Goal: Feedback & Contribution: Leave review/rating

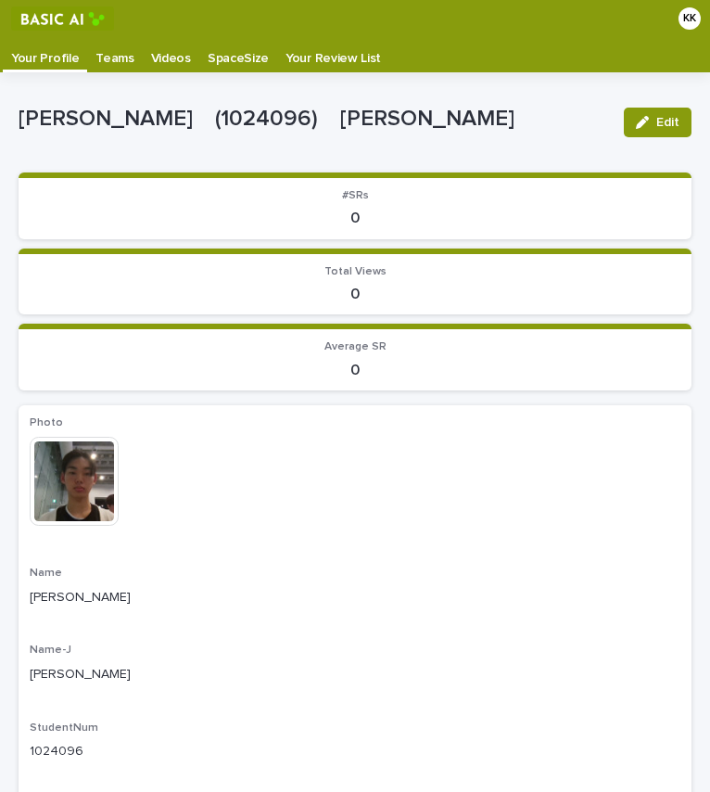
click at [172, 62] on p "Videos" at bounding box center [171, 52] width 40 height 30
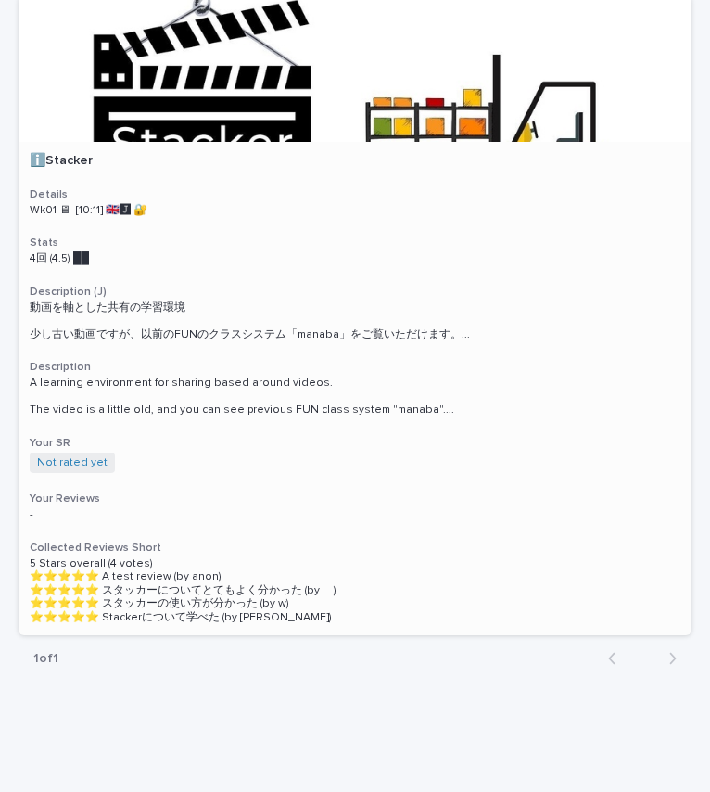
scroll to position [1552, 0]
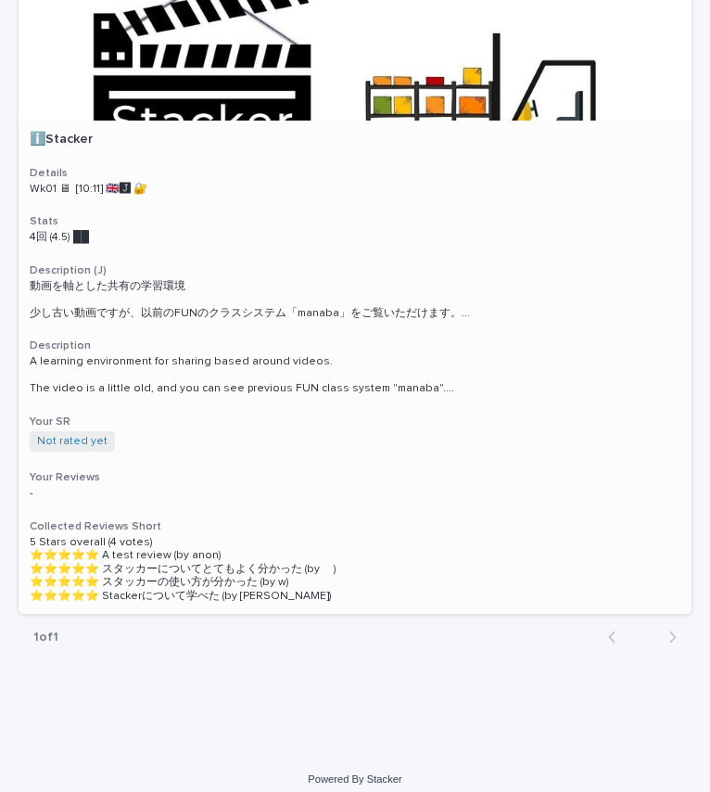
click at [324, 575] on p "5 Stars overall (4 votes) ⭐️⭐️⭐️⭐️⭐️ A test review (by anon) ⭐️⭐️⭐️⭐️⭐️ スタッカーにつ…" at bounding box center [355, 569] width 651 height 67
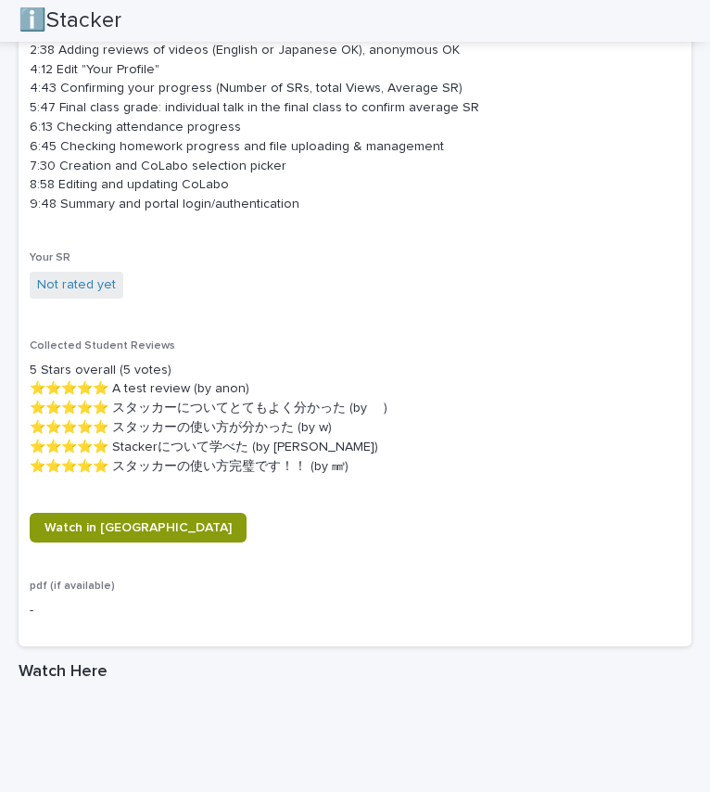
scroll to position [1267, 0]
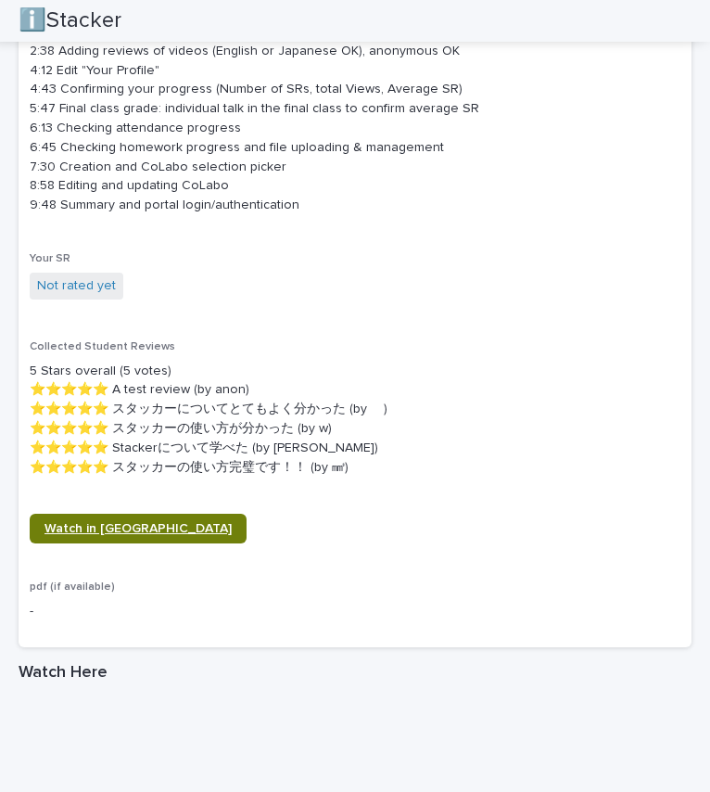
click at [126, 521] on link "Watch in [GEOGRAPHIC_DATA]" at bounding box center [138, 529] width 217 height 30
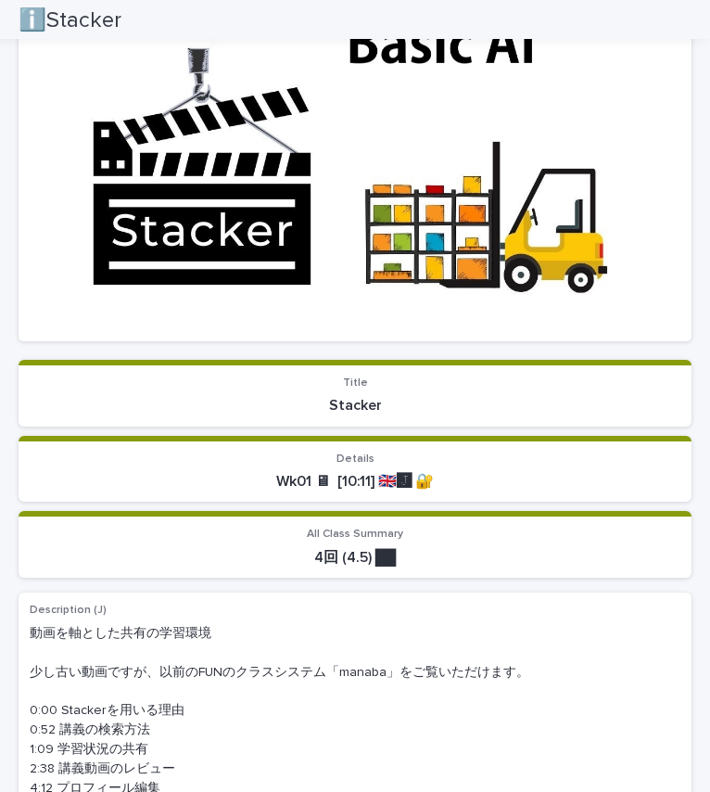
scroll to position [0, 0]
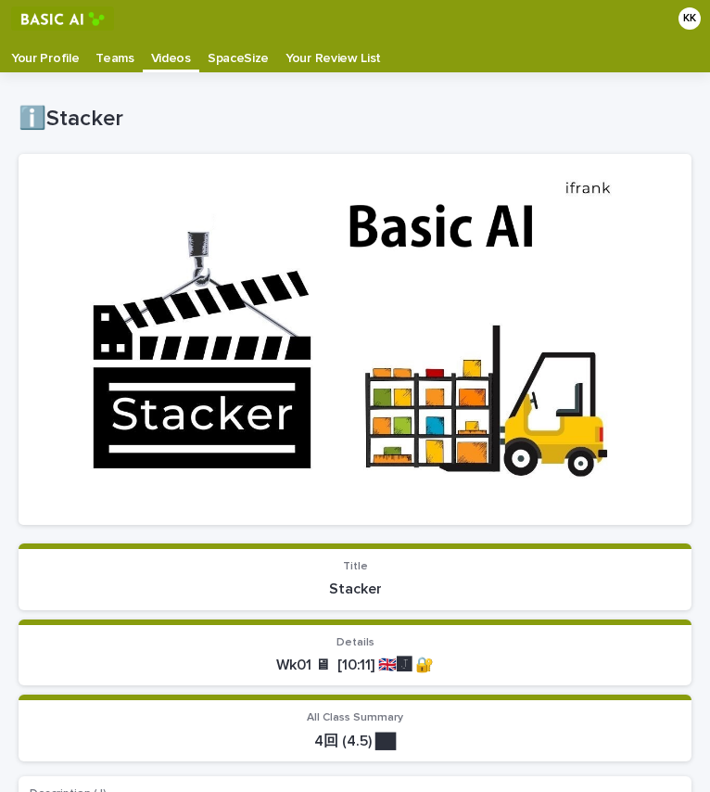
click at [287, 727] on div "All Class Summary 4回 (4.5) ██" at bounding box center [355, 730] width 651 height 39
click at [161, 62] on p "Videos" at bounding box center [171, 52] width 40 height 30
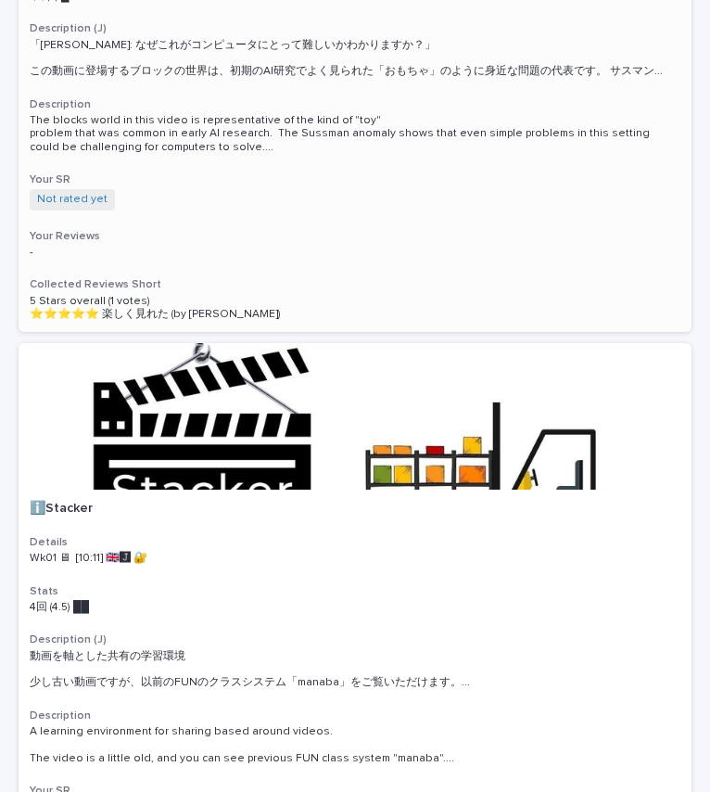
scroll to position [1232, 0]
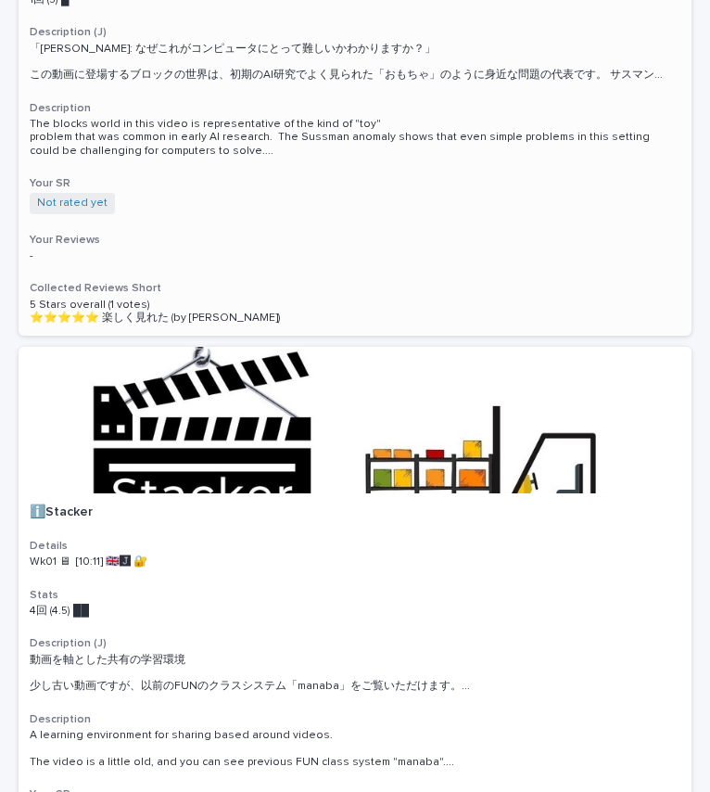
click at [276, 128] on span "The blocks world in this video is representative of the kind of "toy" problem t…" at bounding box center [355, 138] width 651 height 40
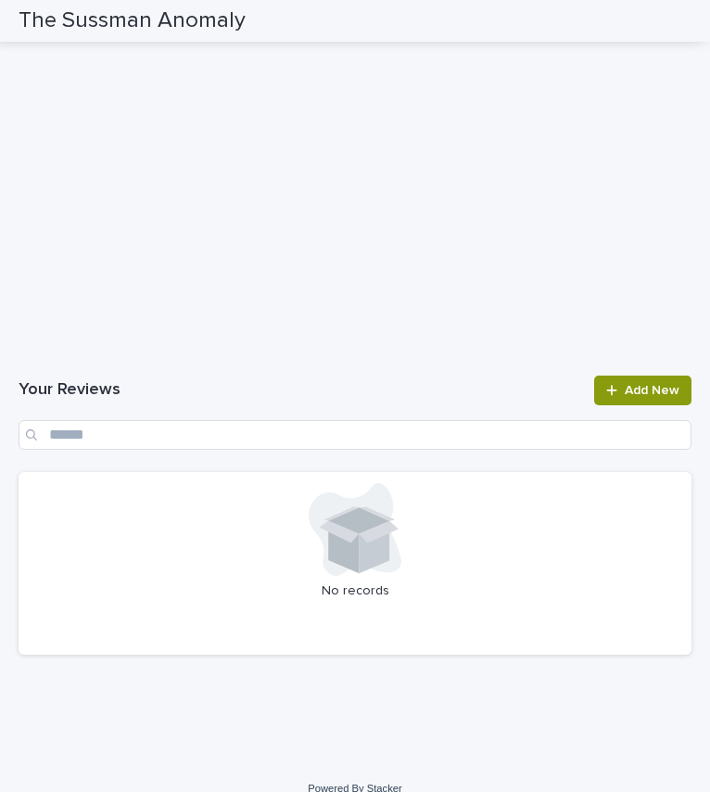
scroll to position [1553, 0]
click at [326, 375] on div "Your Reviews Add New" at bounding box center [355, 412] width 673 height 74
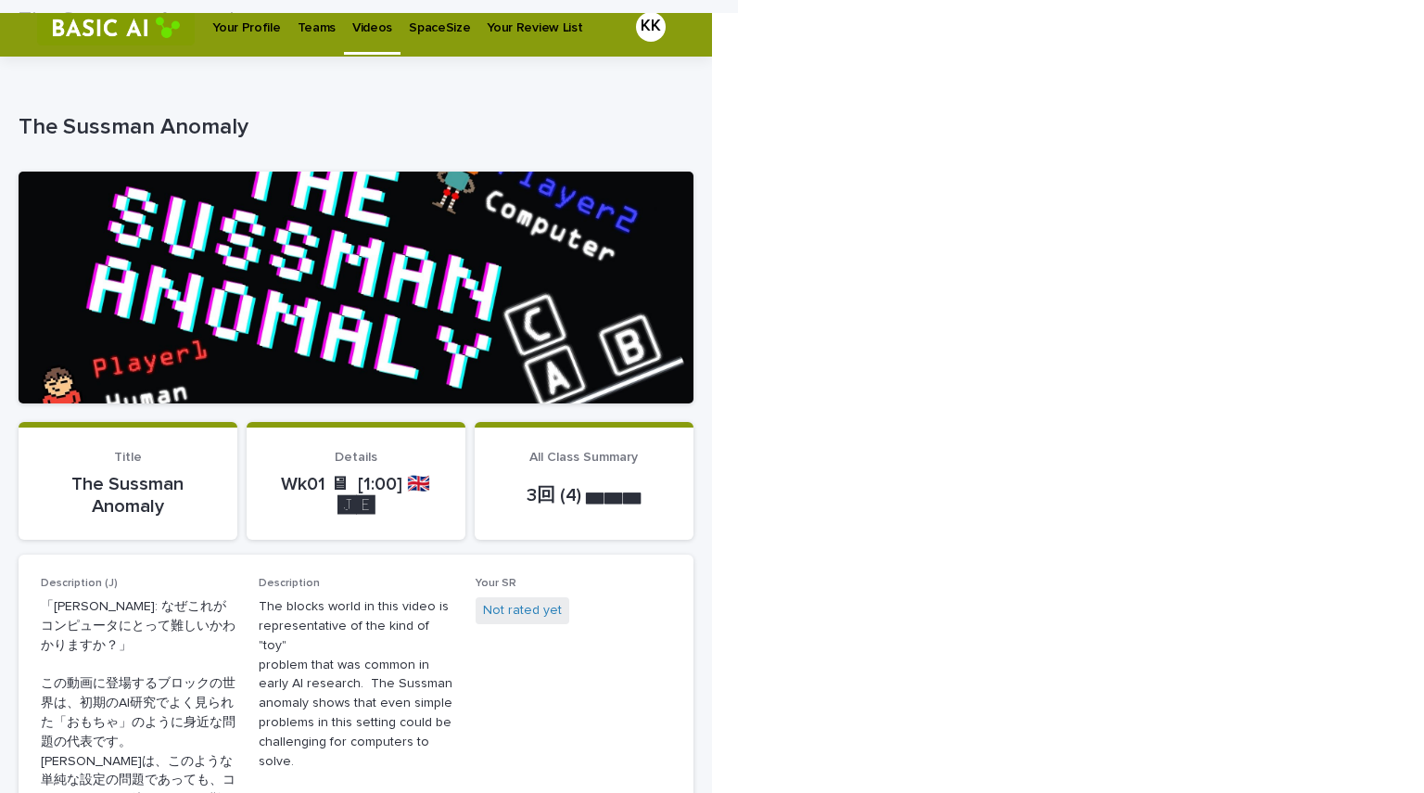
scroll to position [0, 0]
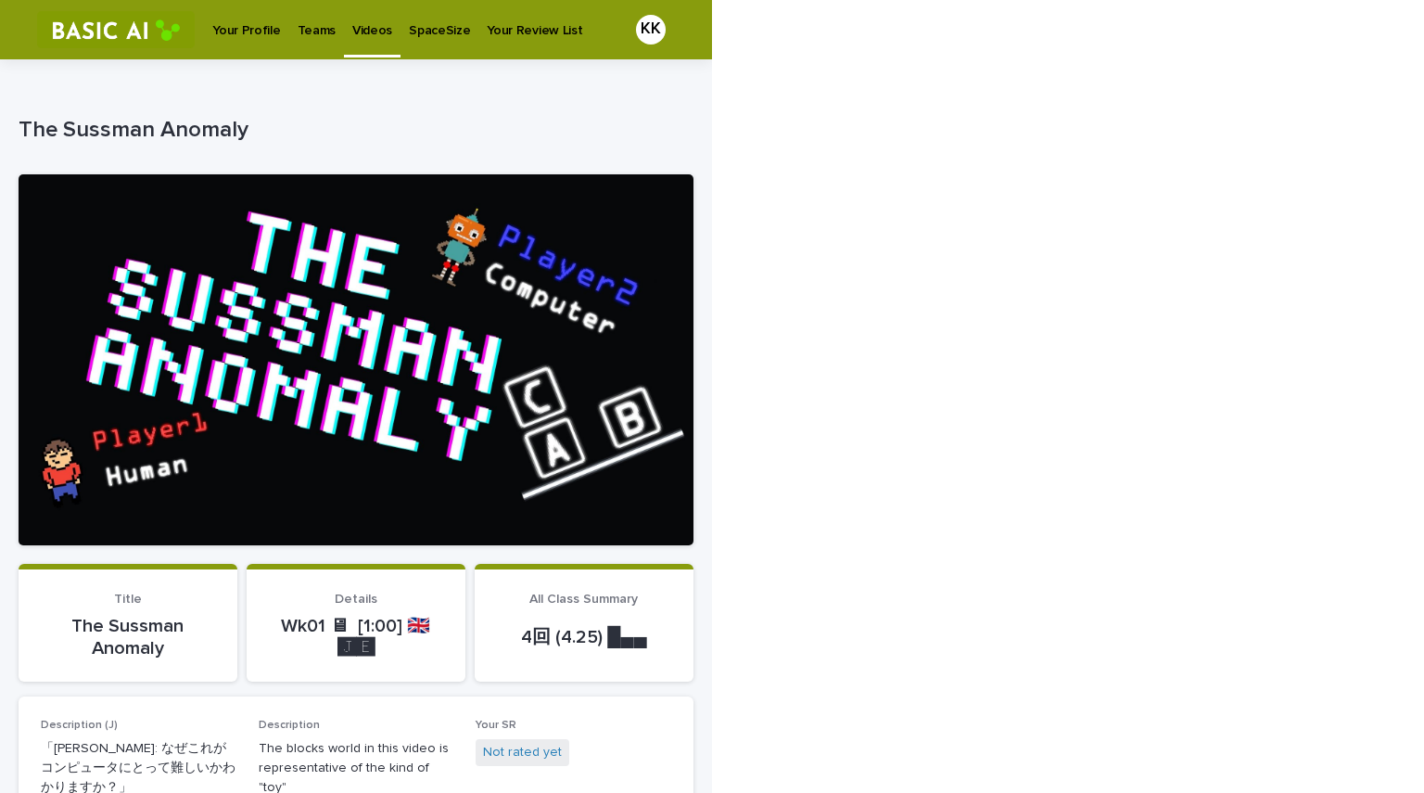
click at [302, 33] on p "Teams" at bounding box center [317, 19] width 38 height 39
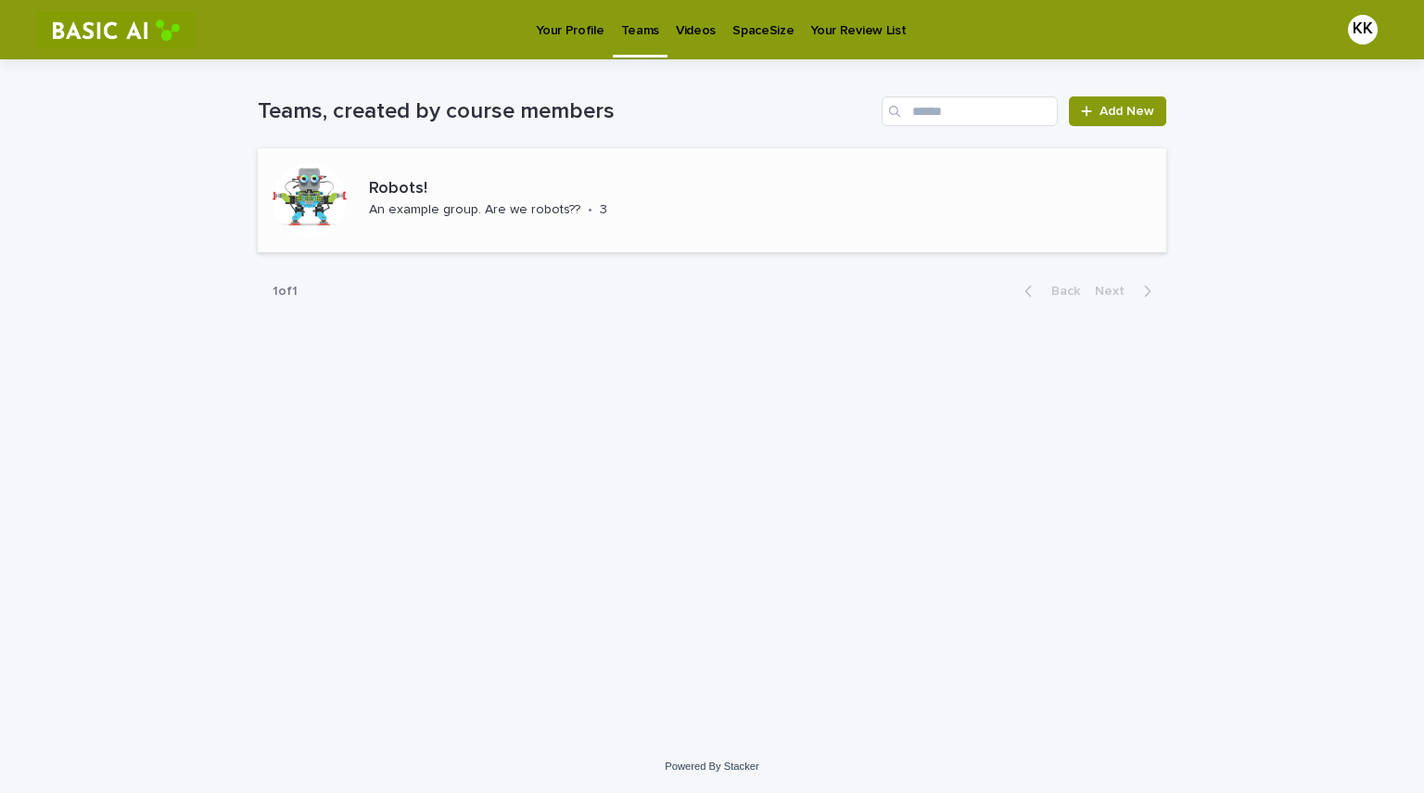
click at [414, 189] on p "Robots!" at bounding box center [517, 189] width 297 height 20
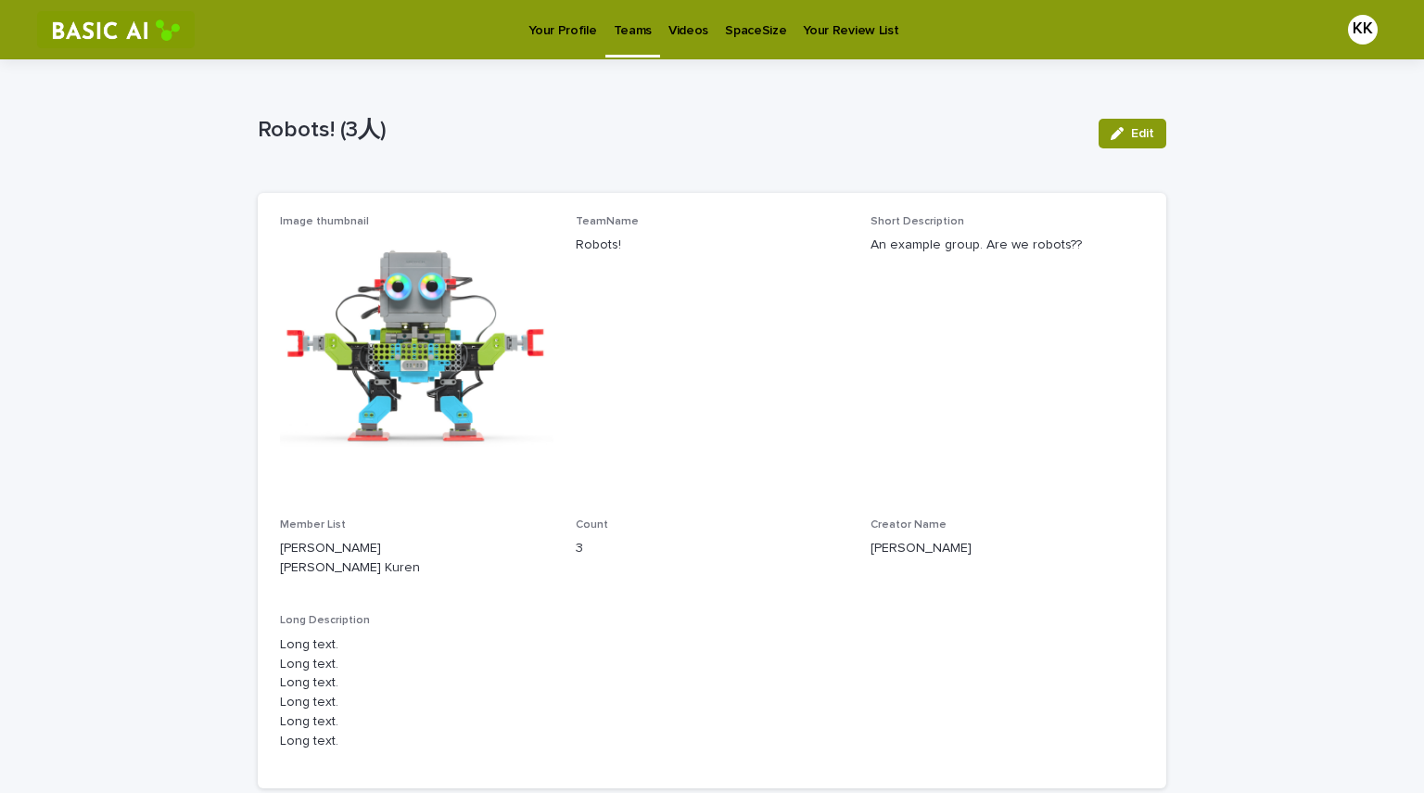
click at [680, 25] on p "Videos" at bounding box center [688, 19] width 40 height 39
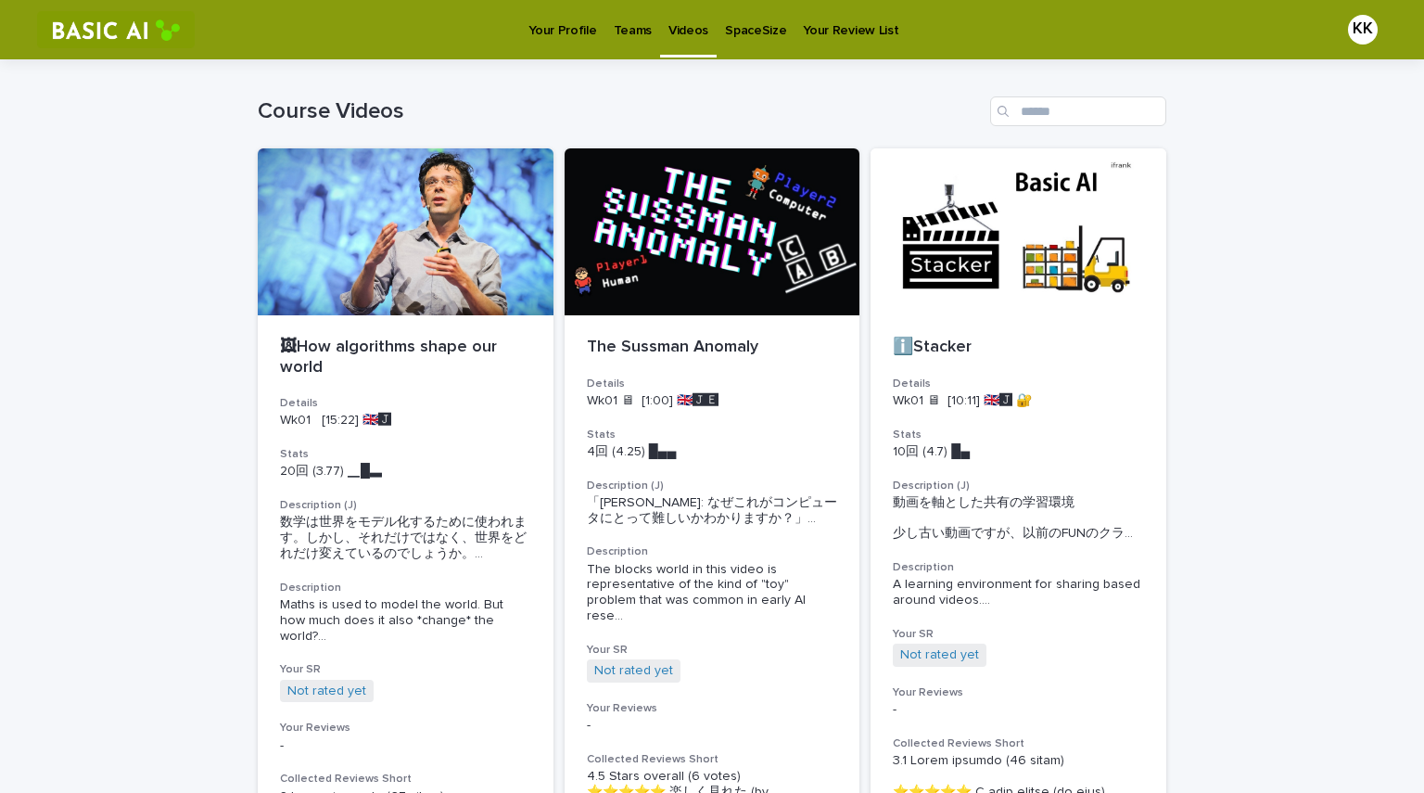
click at [617, 27] on p "Teams" at bounding box center [633, 19] width 38 height 39
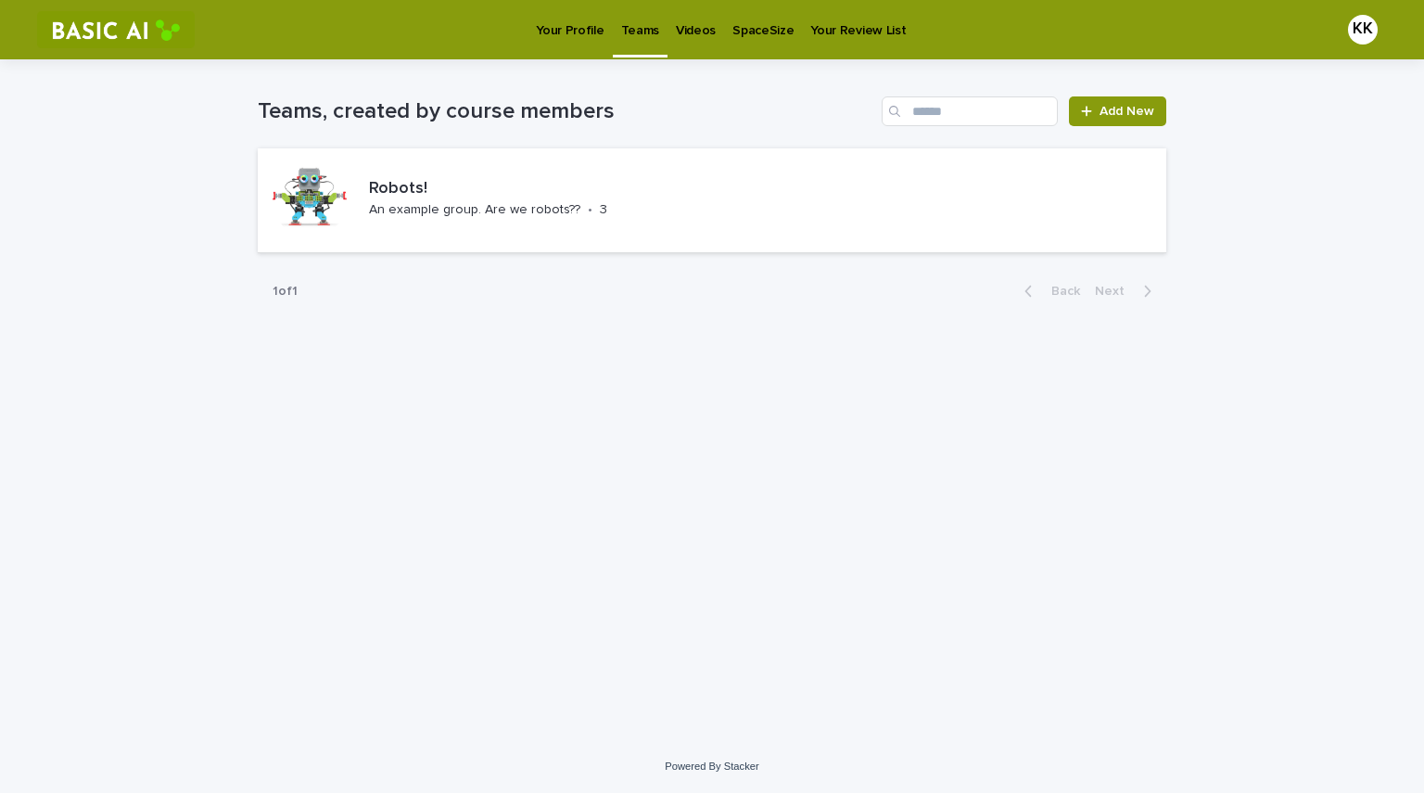
click at [554, 34] on p "Your Profile" at bounding box center [570, 19] width 68 height 39
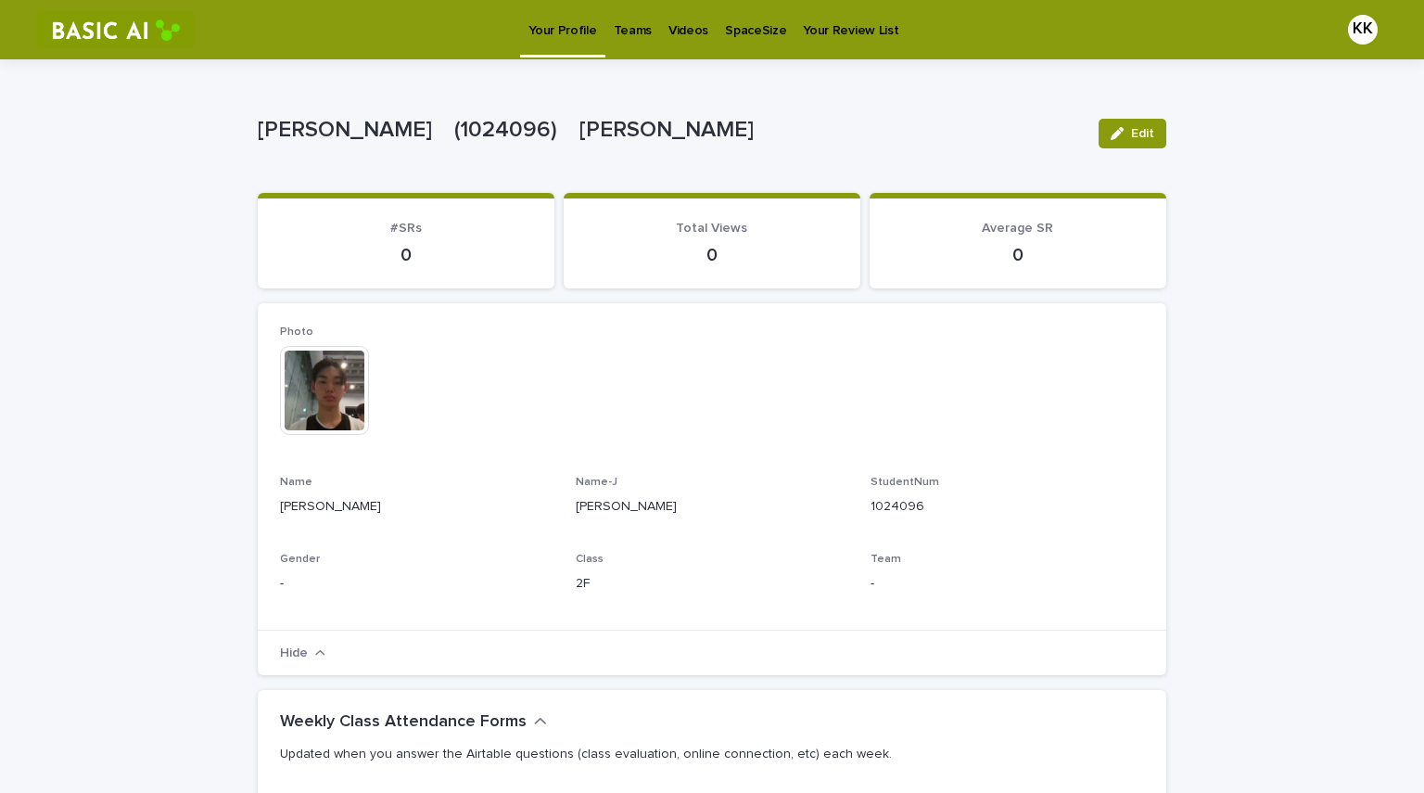
click at [430, 242] on div "0" at bounding box center [406, 253] width 252 height 26
click at [406, 234] on span "#SRs" at bounding box center [406, 228] width 32 height 13
click at [709, 249] on p "0" at bounding box center [712, 255] width 252 height 22
click at [668, 35] on p "Videos" at bounding box center [688, 19] width 40 height 39
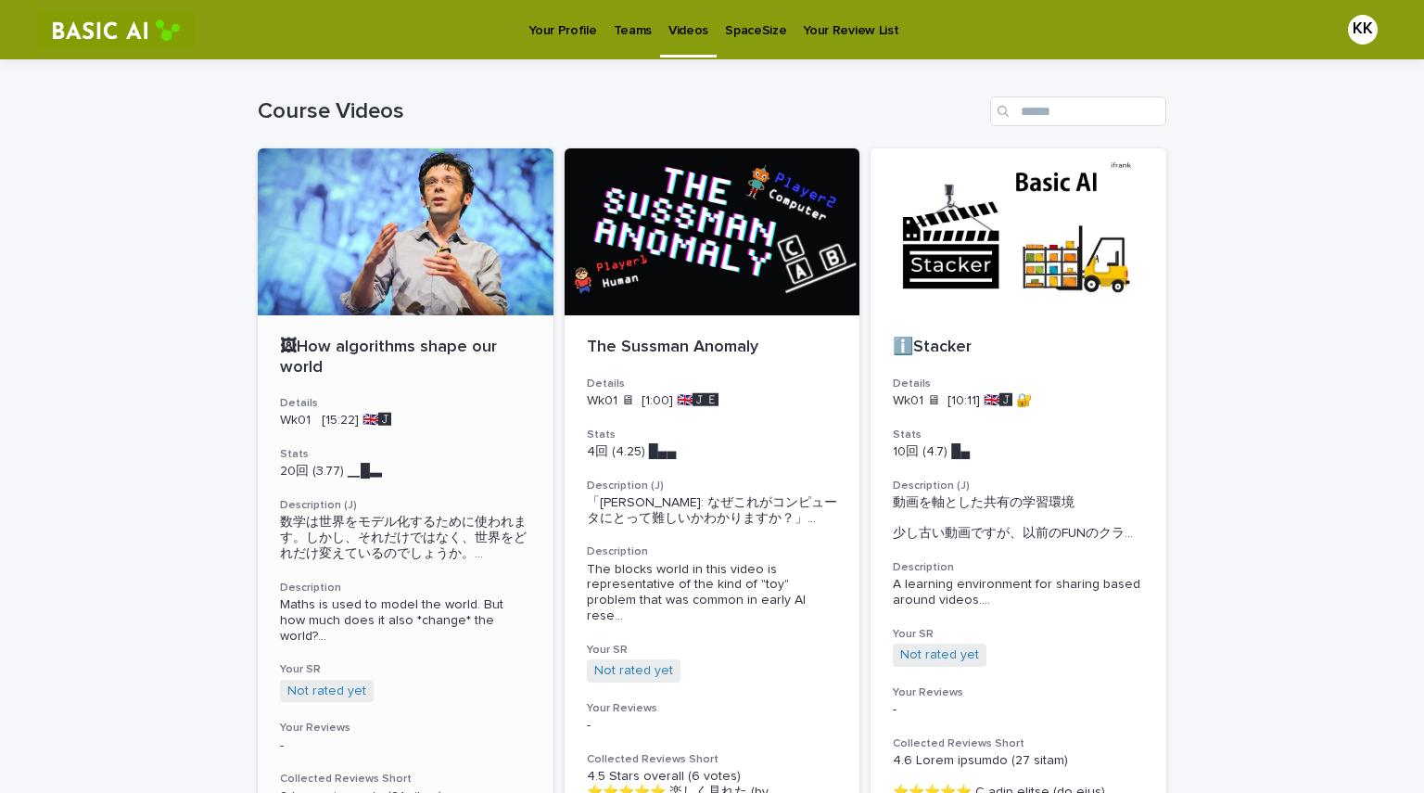
click at [465, 222] on div at bounding box center [406, 231] width 296 height 167
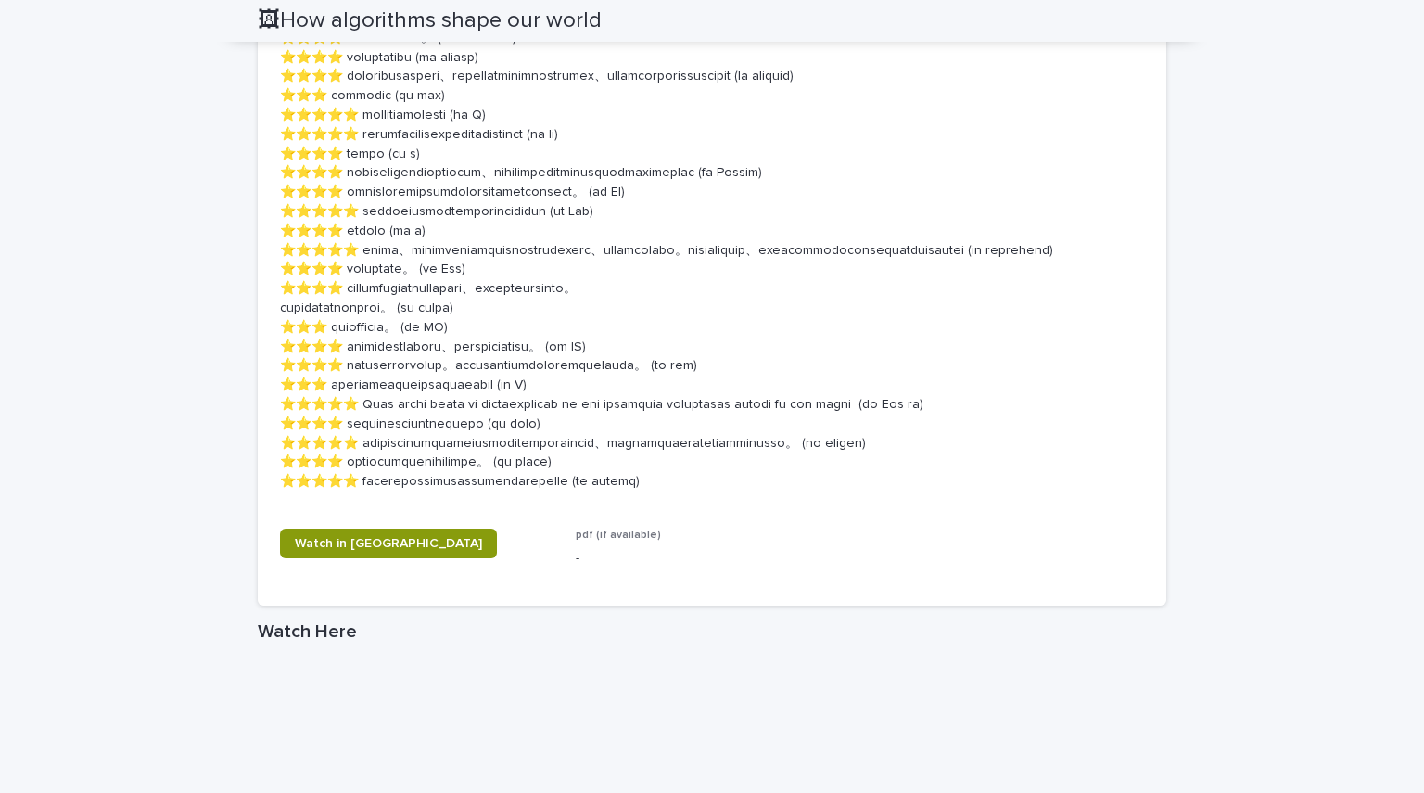
scroll to position [1813, 0]
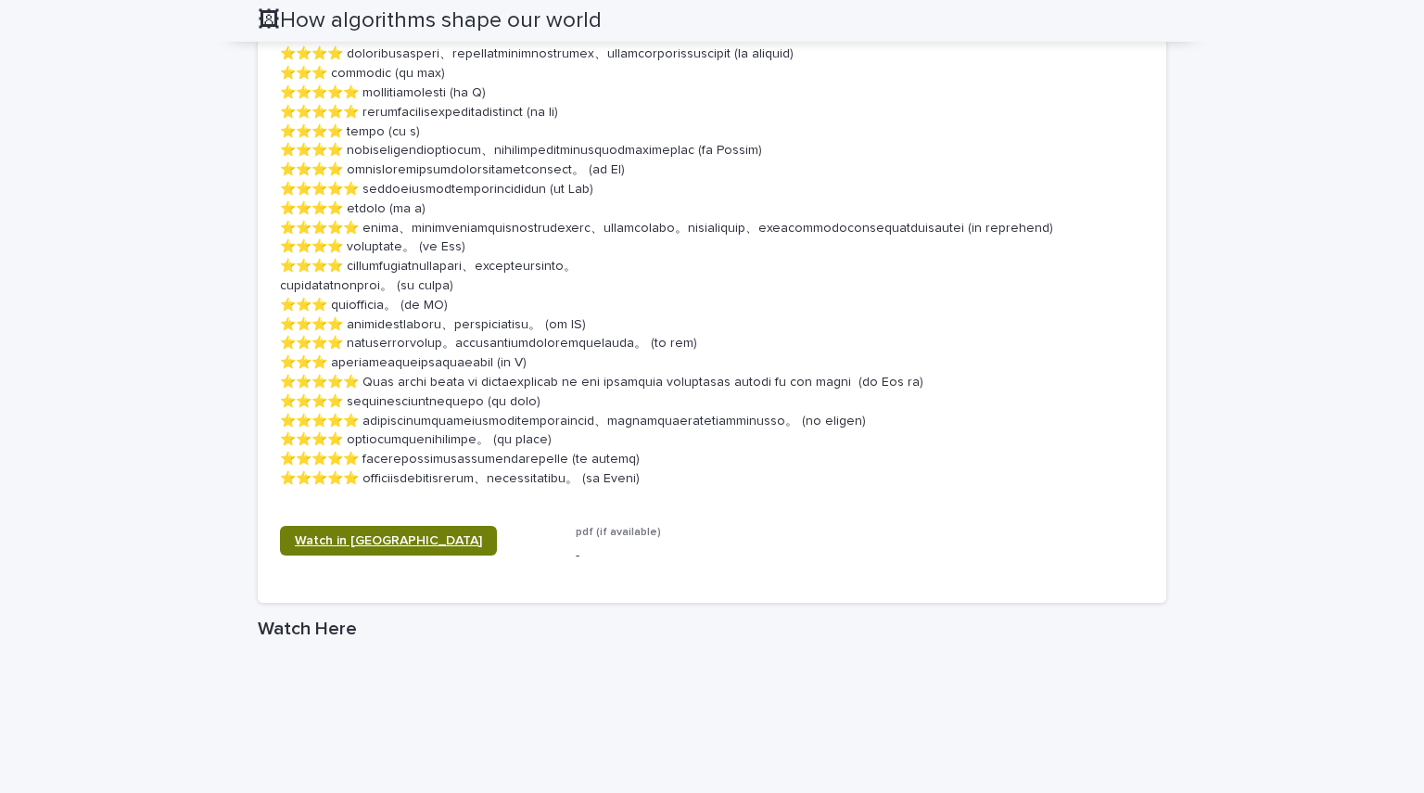
click at [379, 547] on span "Watch in [GEOGRAPHIC_DATA]" at bounding box center [388, 540] width 187 height 13
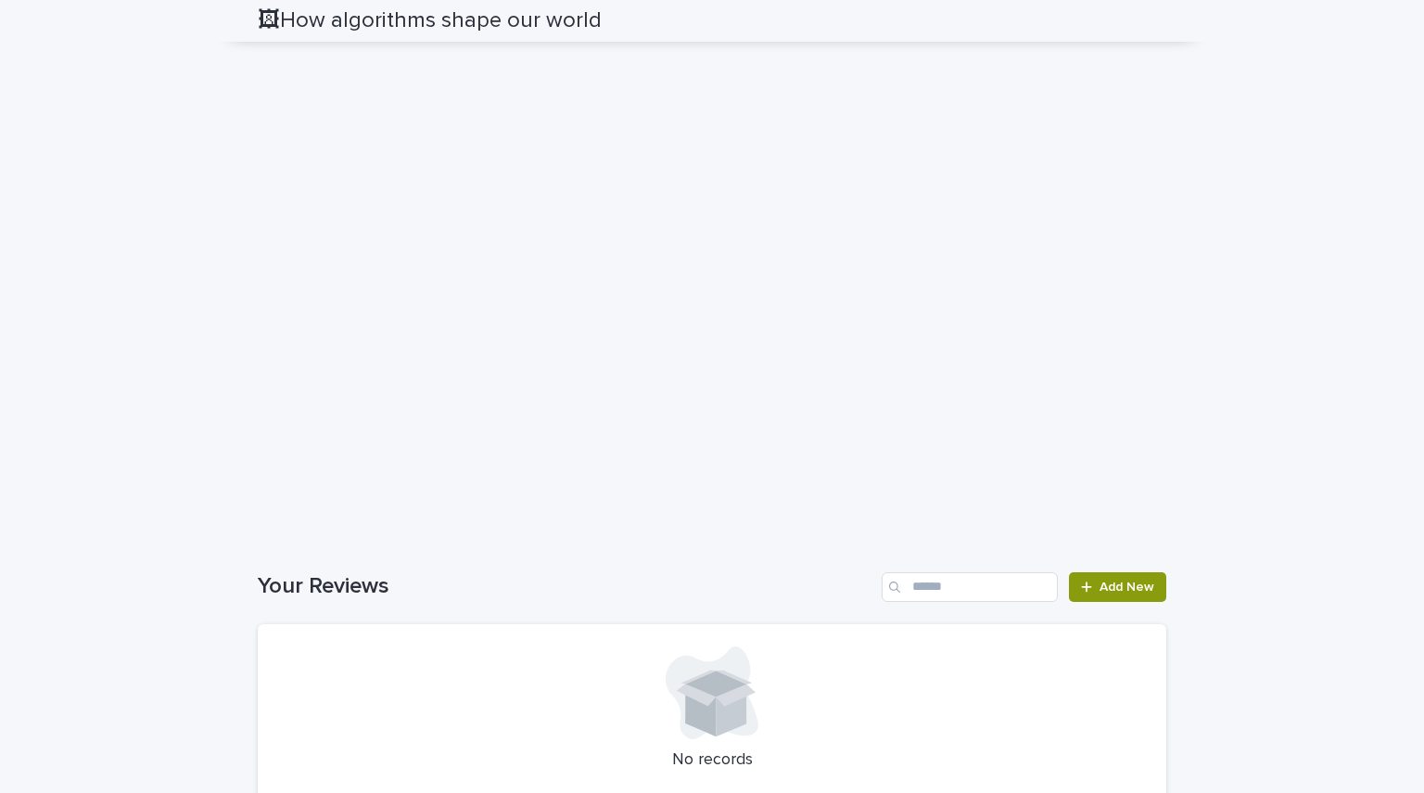
scroll to position [2851, 0]
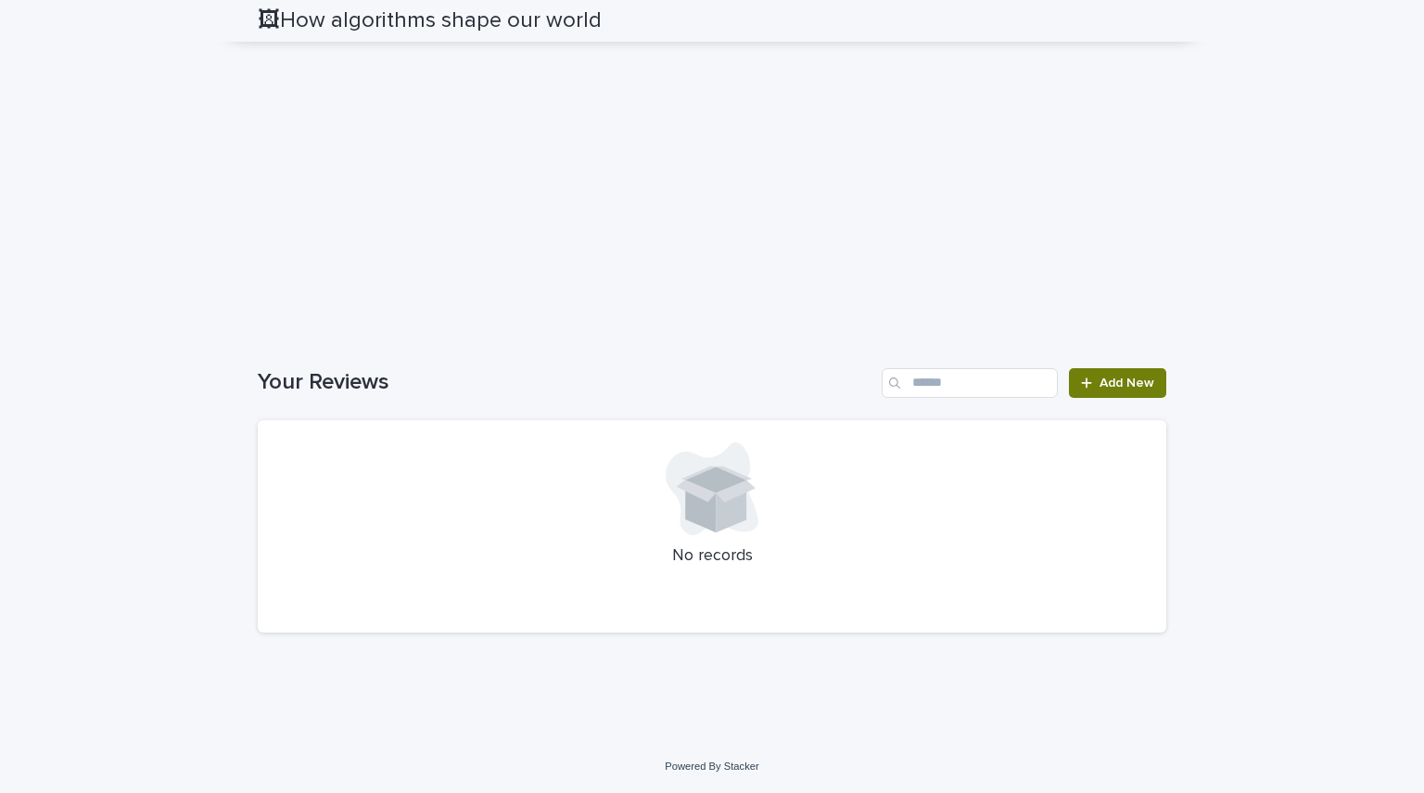
click at [709, 382] on span "Add New" at bounding box center [1127, 382] width 55 height 13
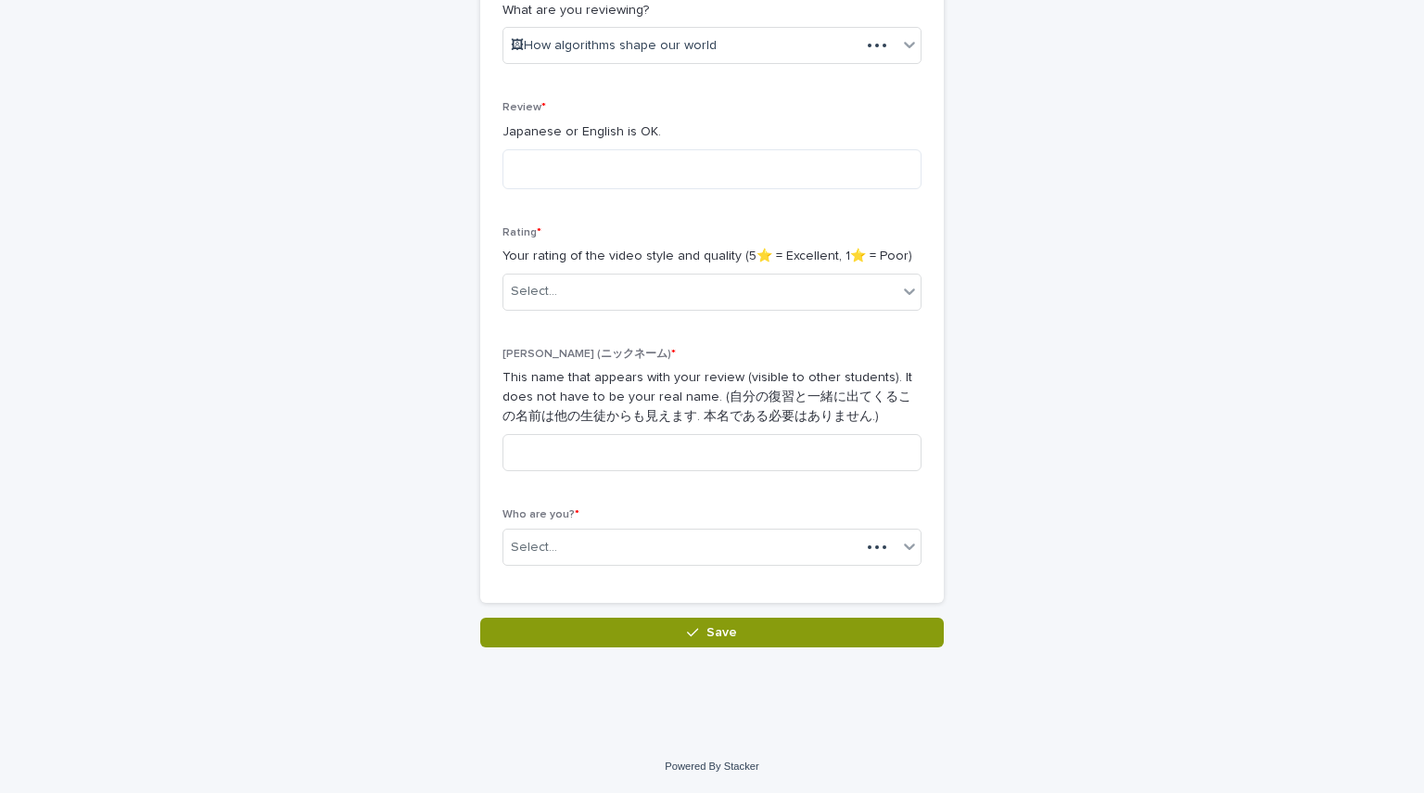
scroll to position [355, 0]
click at [539, 159] on textarea at bounding box center [712, 169] width 419 height 40
paste textarea "******"
type textarea "*"
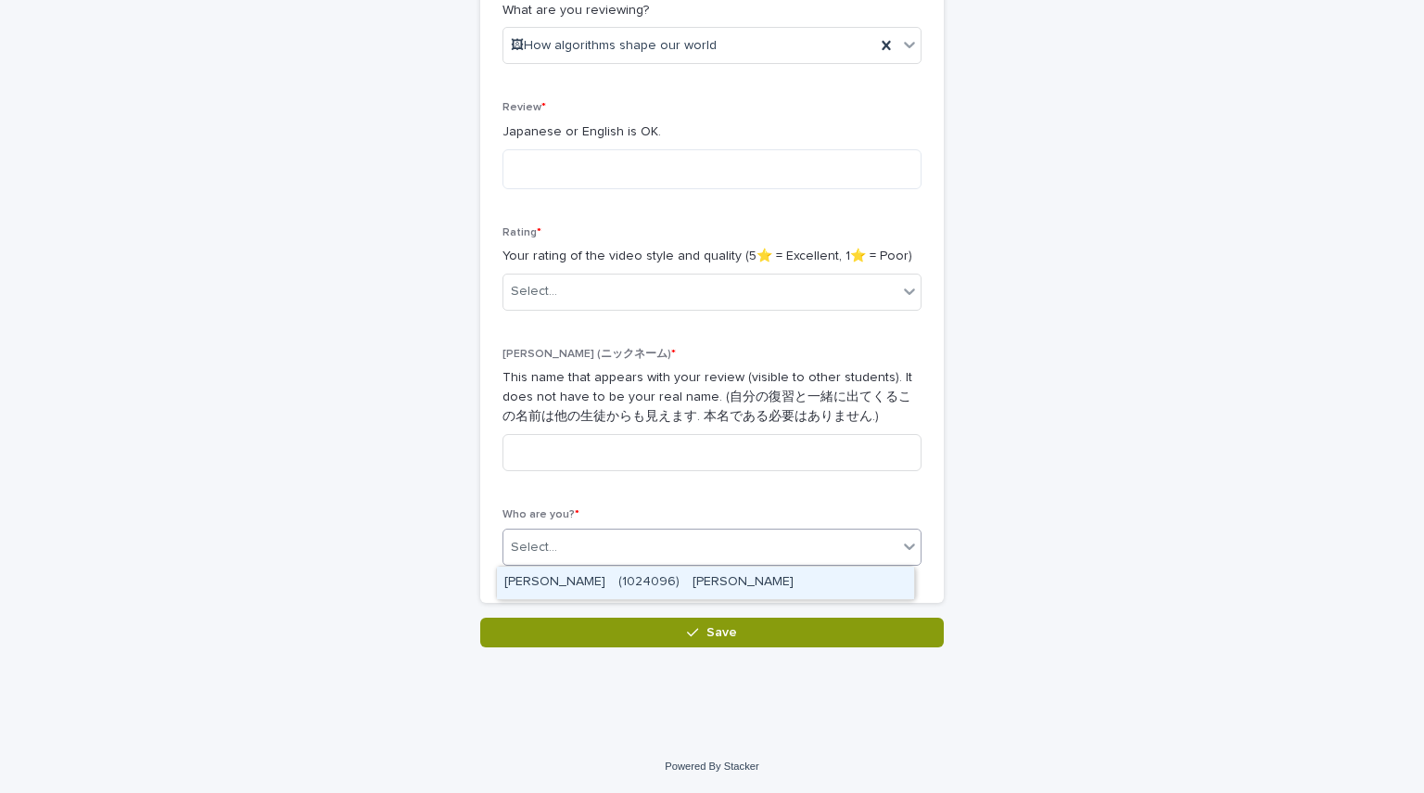
click at [596, 535] on div "Select..." at bounding box center [700, 547] width 394 height 31
click at [598, 577] on div "[PERSON_NAME]　(1024096)　[PERSON_NAME]" at bounding box center [705, 582] width 417 height 32
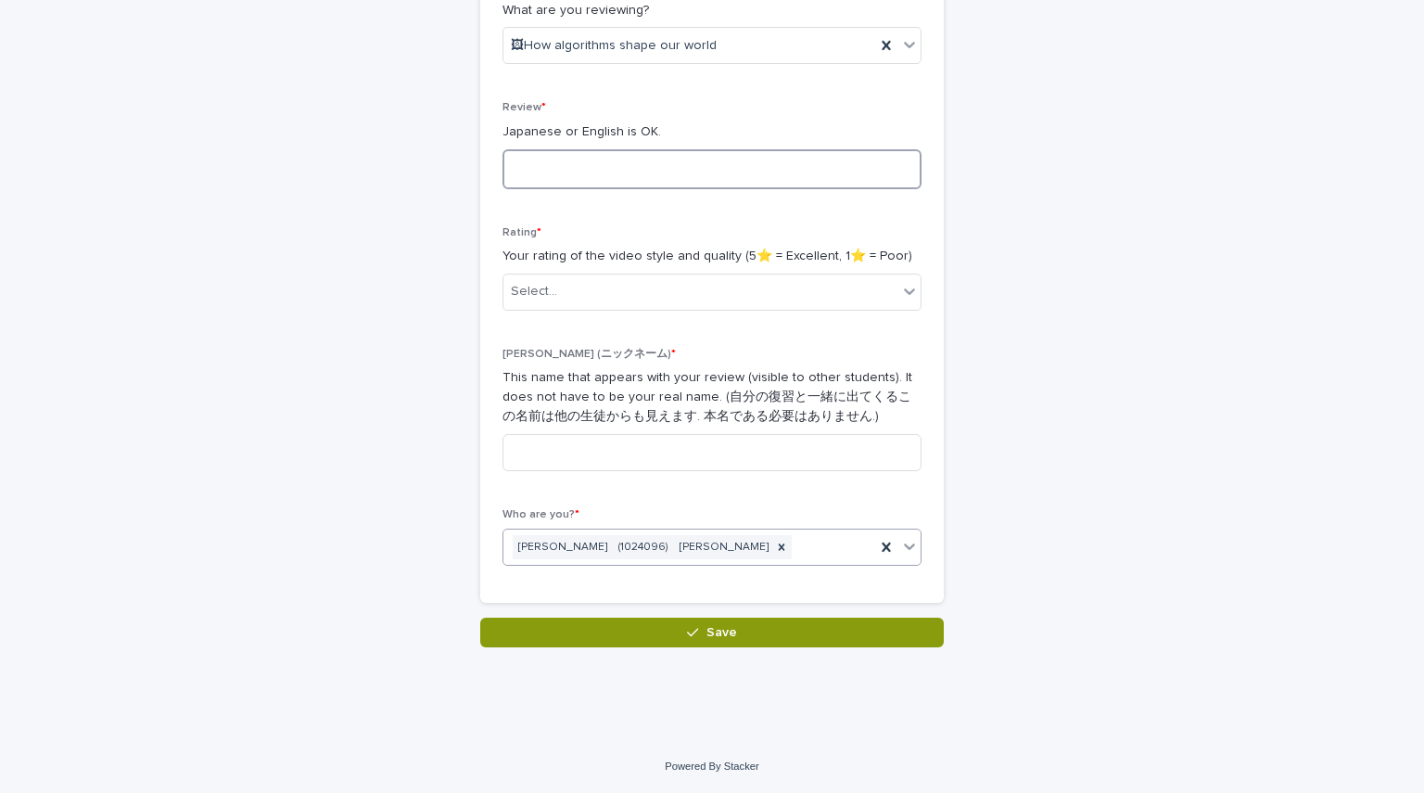
click at [637, 164] on textarea at bounding box center [712, 169] width 419 height 40
paste textarea "**********"
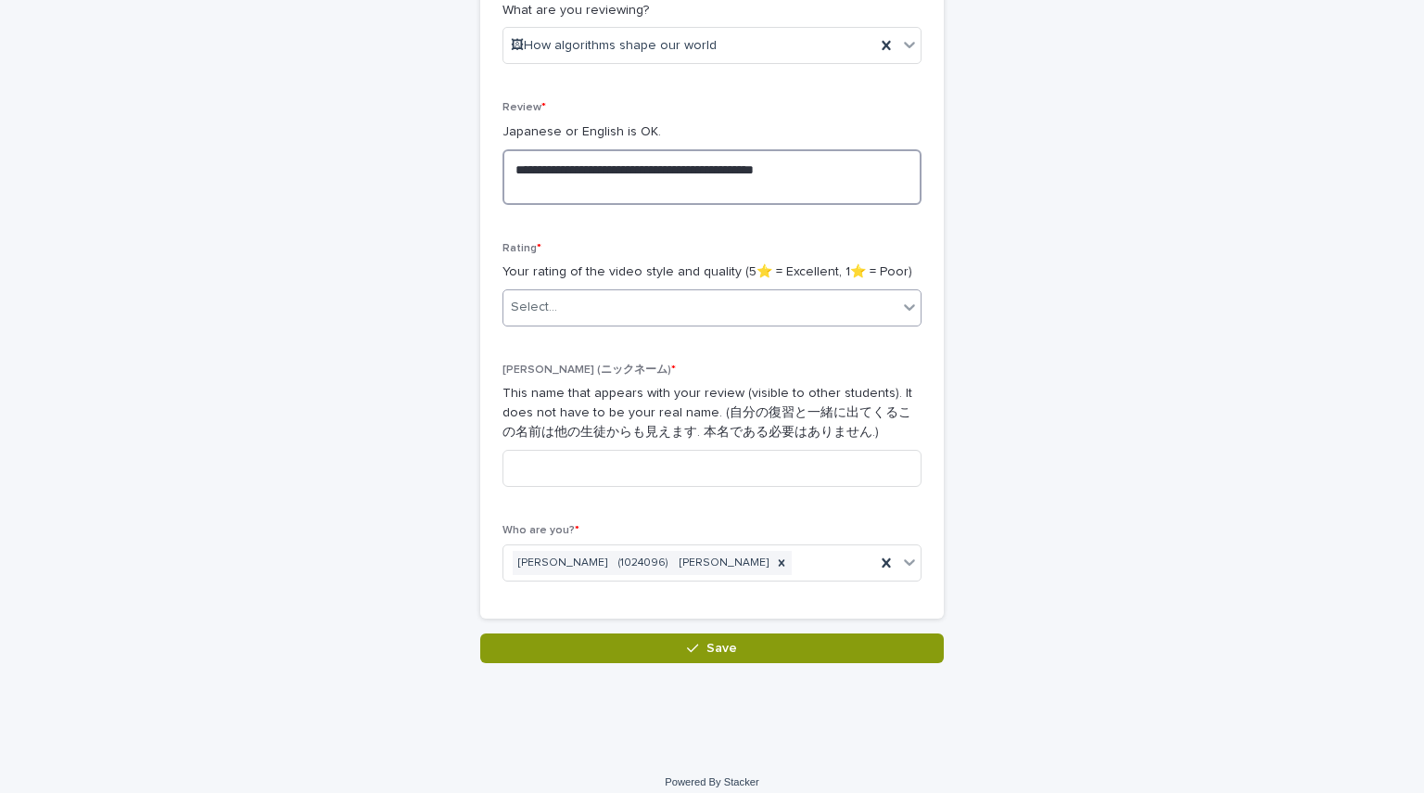
type textarea "**********"
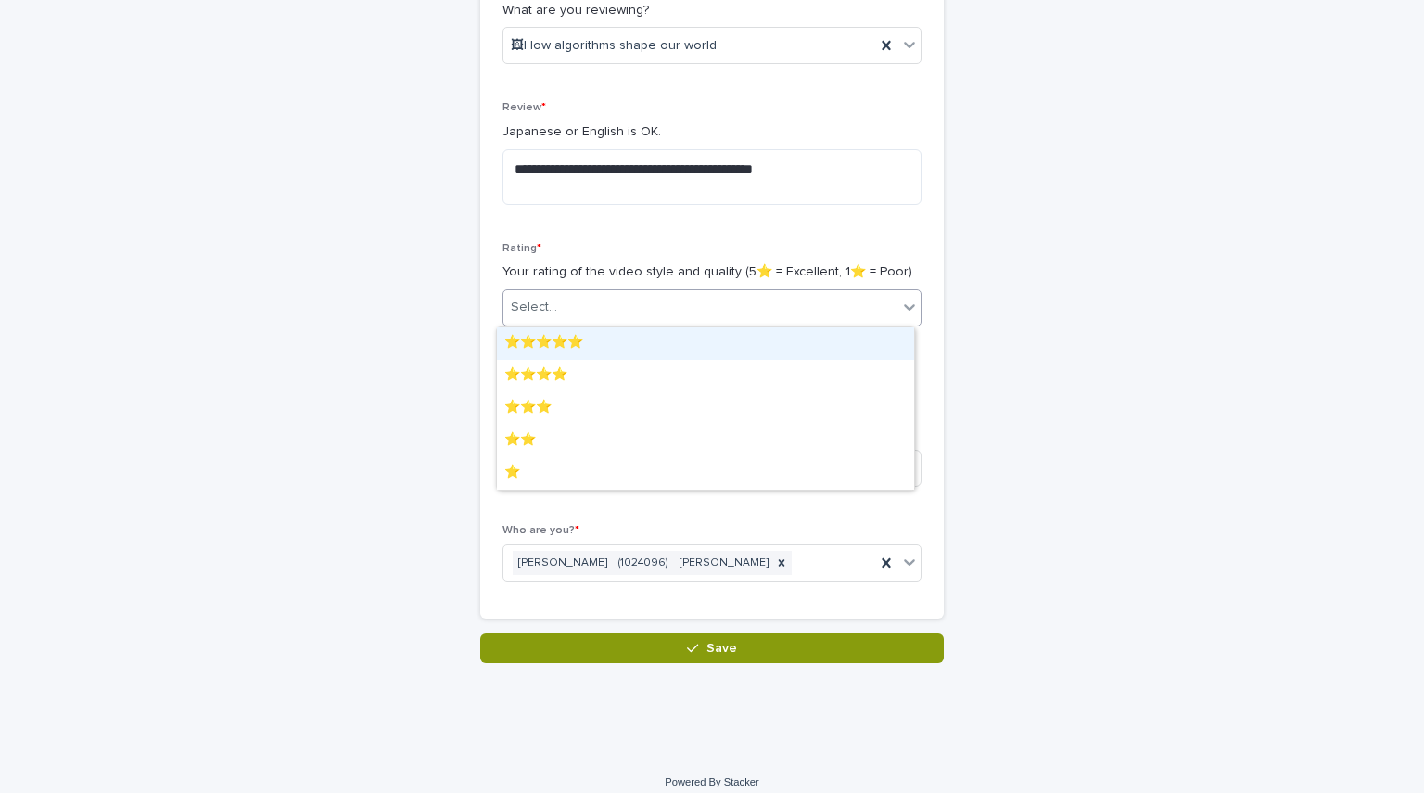
click at [708, 291] on div "Select..." at bounding box center [712, 307] width 419 height 37
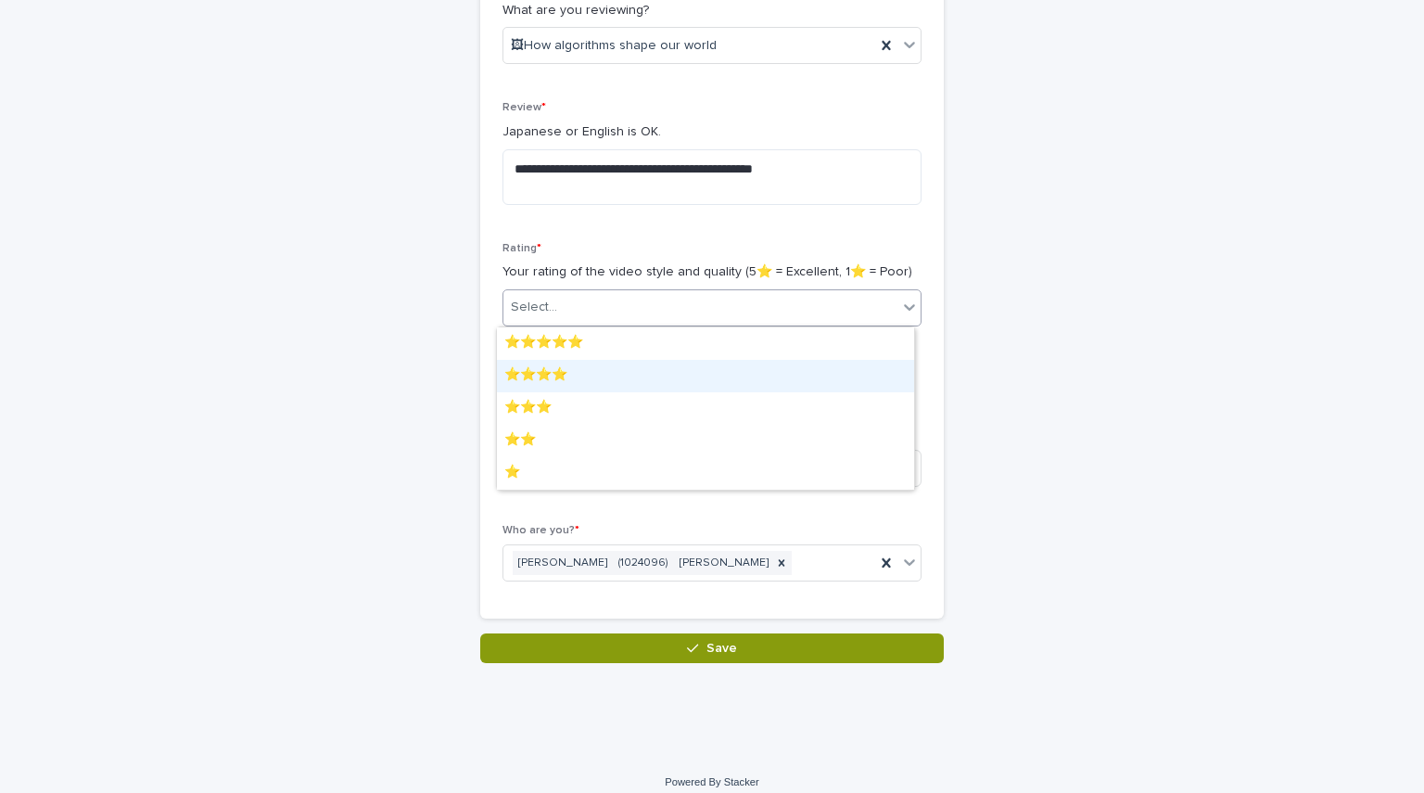
click at [631, 373] on div "⭐️⭐️⭐️⭐️" at bounding box center [705, 376] width 417 height 32
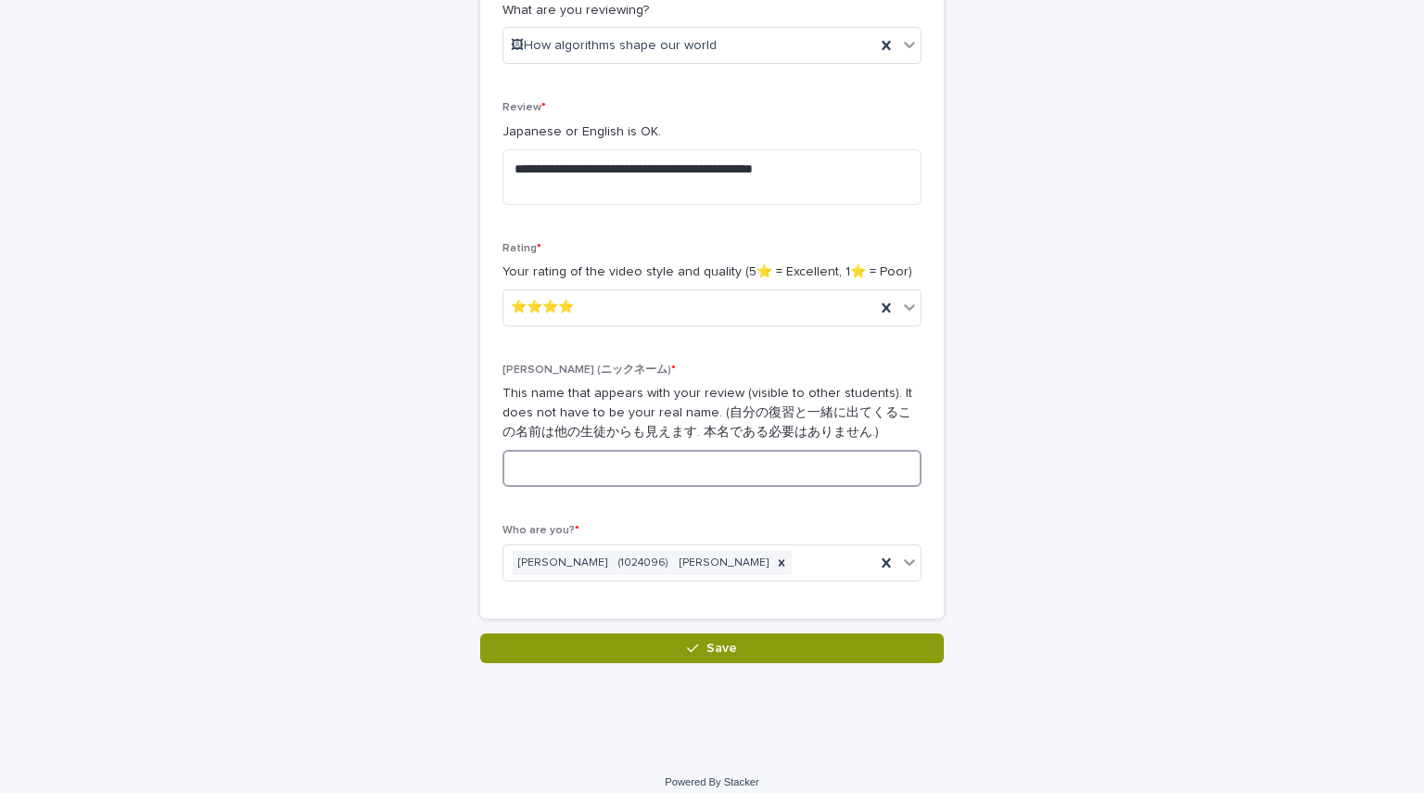
click at [609, 451] on input at bounding box center [712, 468] width 419 height 37
type input "*"
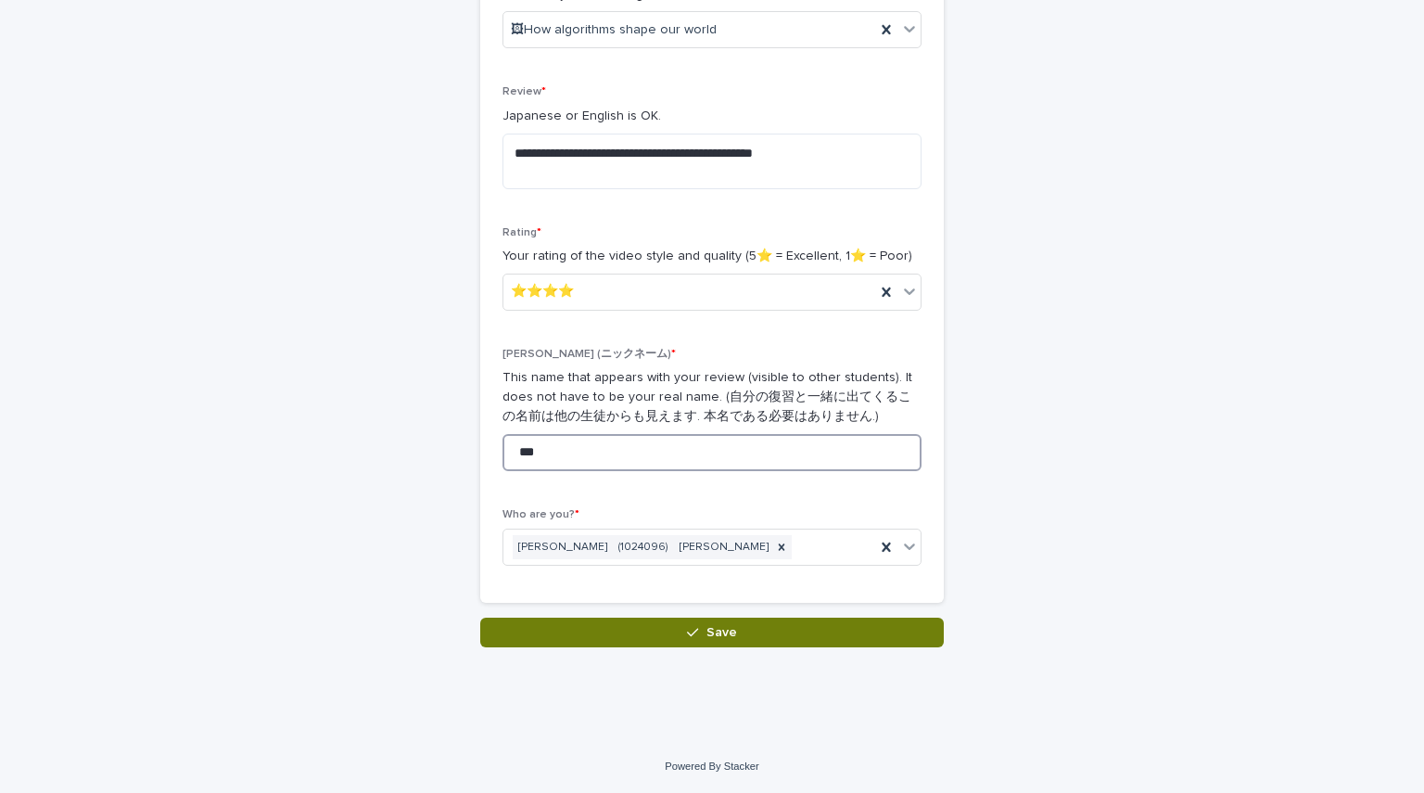
type input "***"
click at [709, 641] on button "Save" at bounding box center [712, 632] width 464 height 30
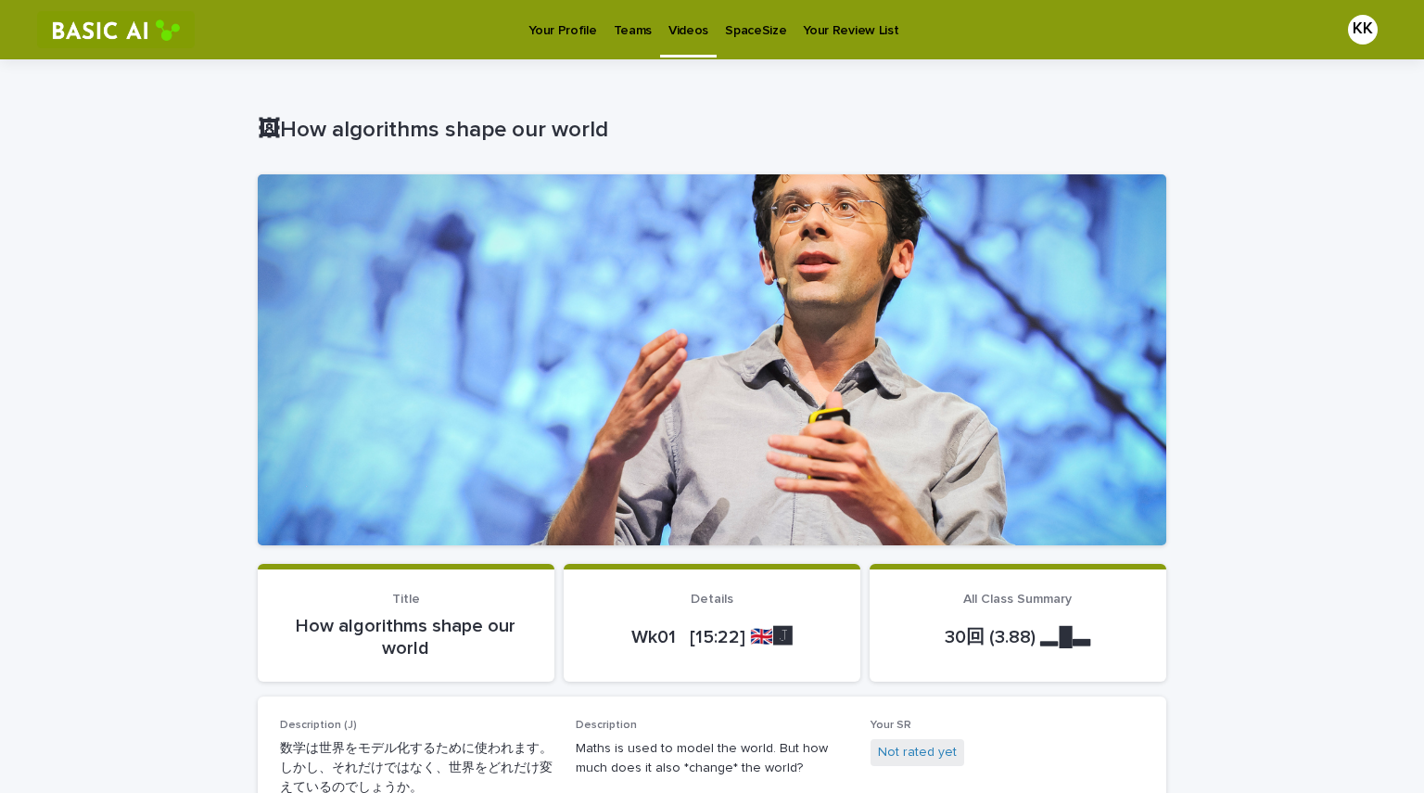
click at [681, 43] on link "Videos" at bounding box center [688, 27] width 57 height 55
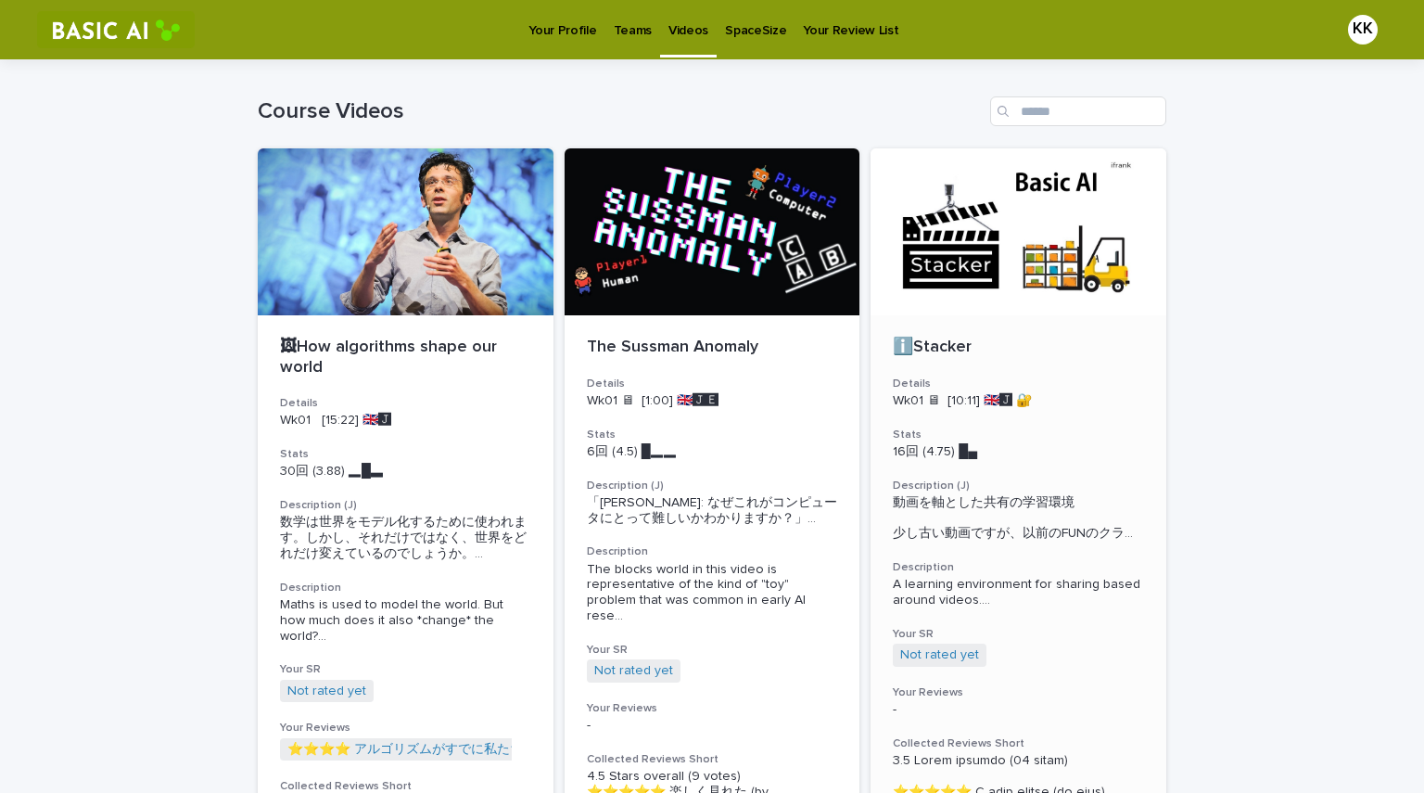
click at [709, 319] on div "ℹ️Stacker Details Wk01 🖥 [10:11] 🇬🇧🅹️ 🔐 Stats 16回 (4.75) █▄　　　 Description (J) …" at bounding box center [1019, 763] width 296 height 897
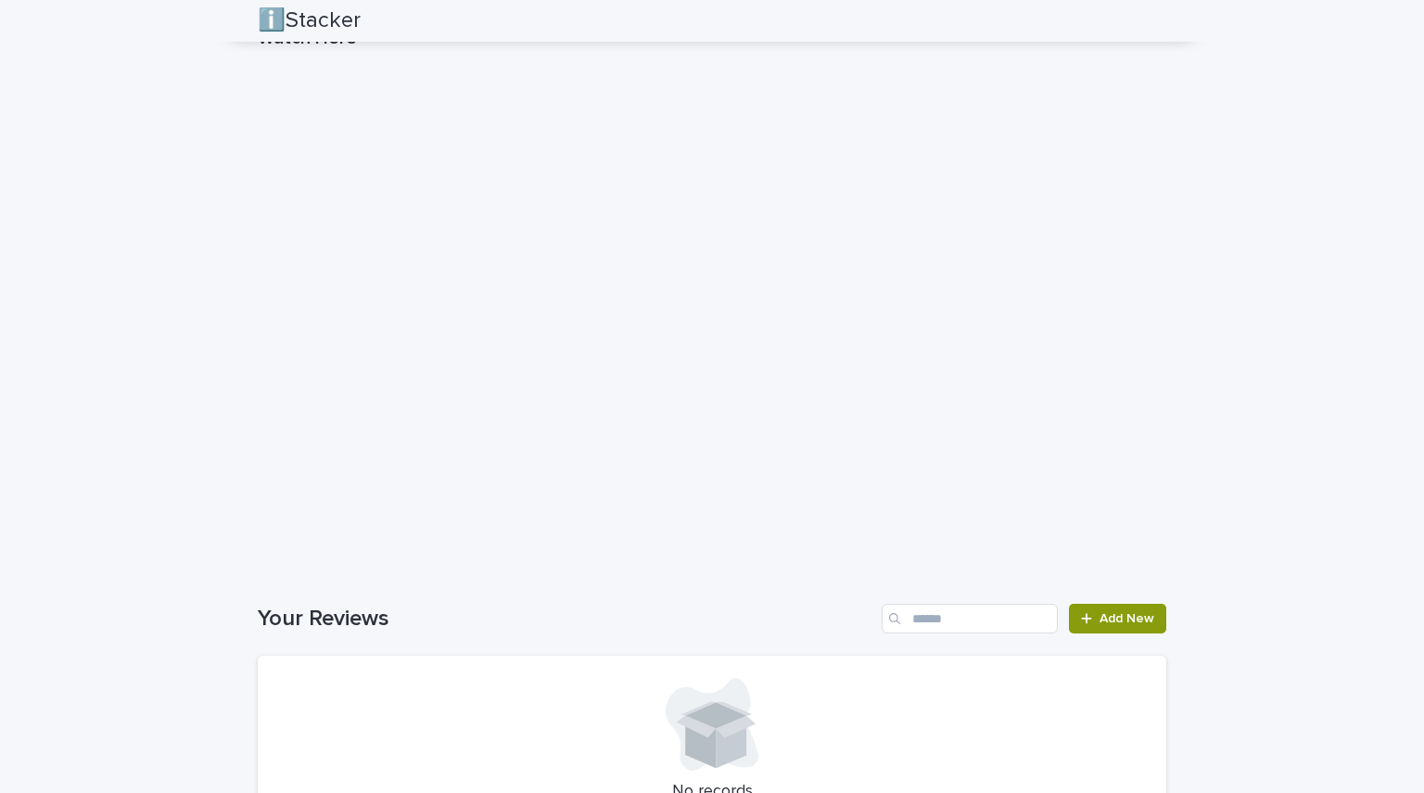
scroll to position [2053, 0]
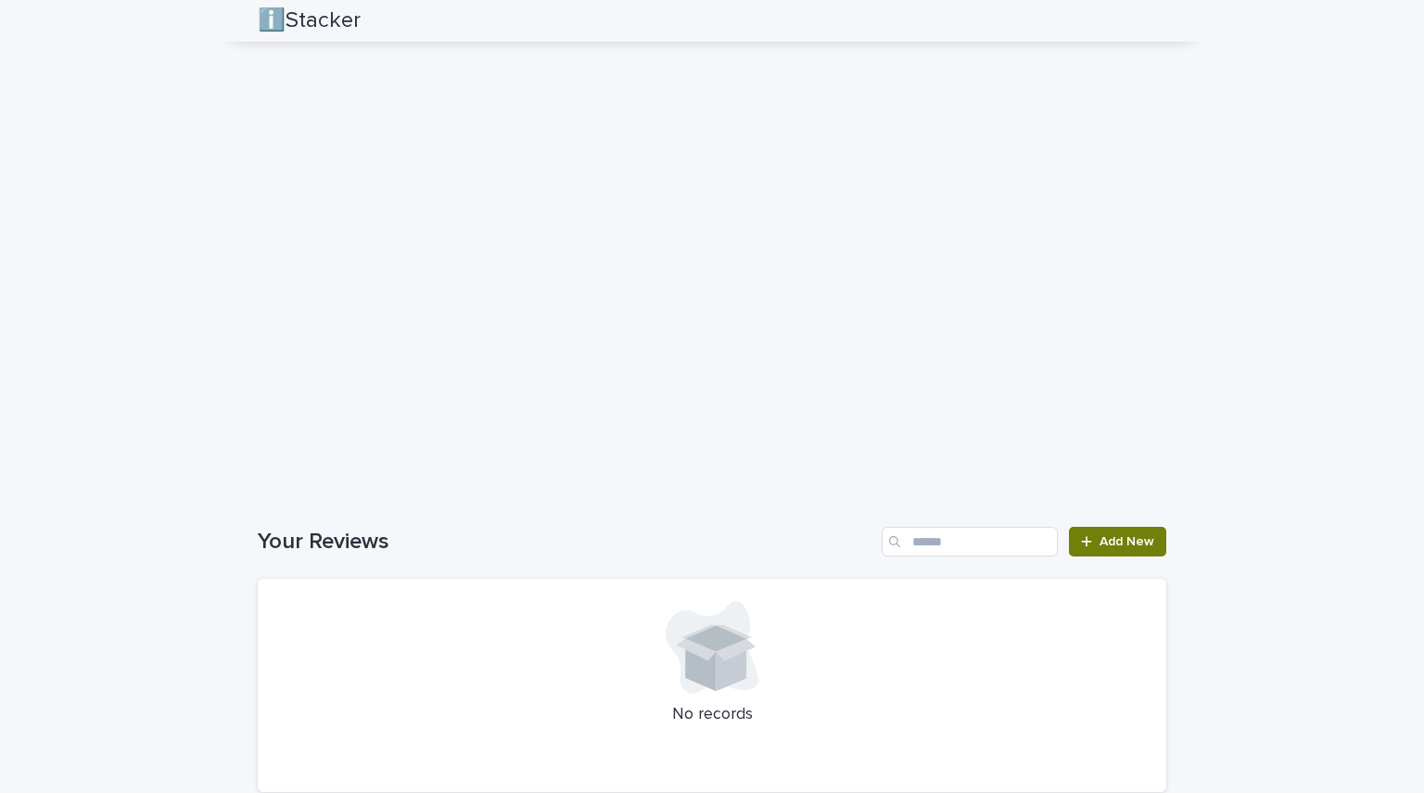
click at [709, 542] on span "Add New" at bounding box center [1127, 541] width 55 height 13
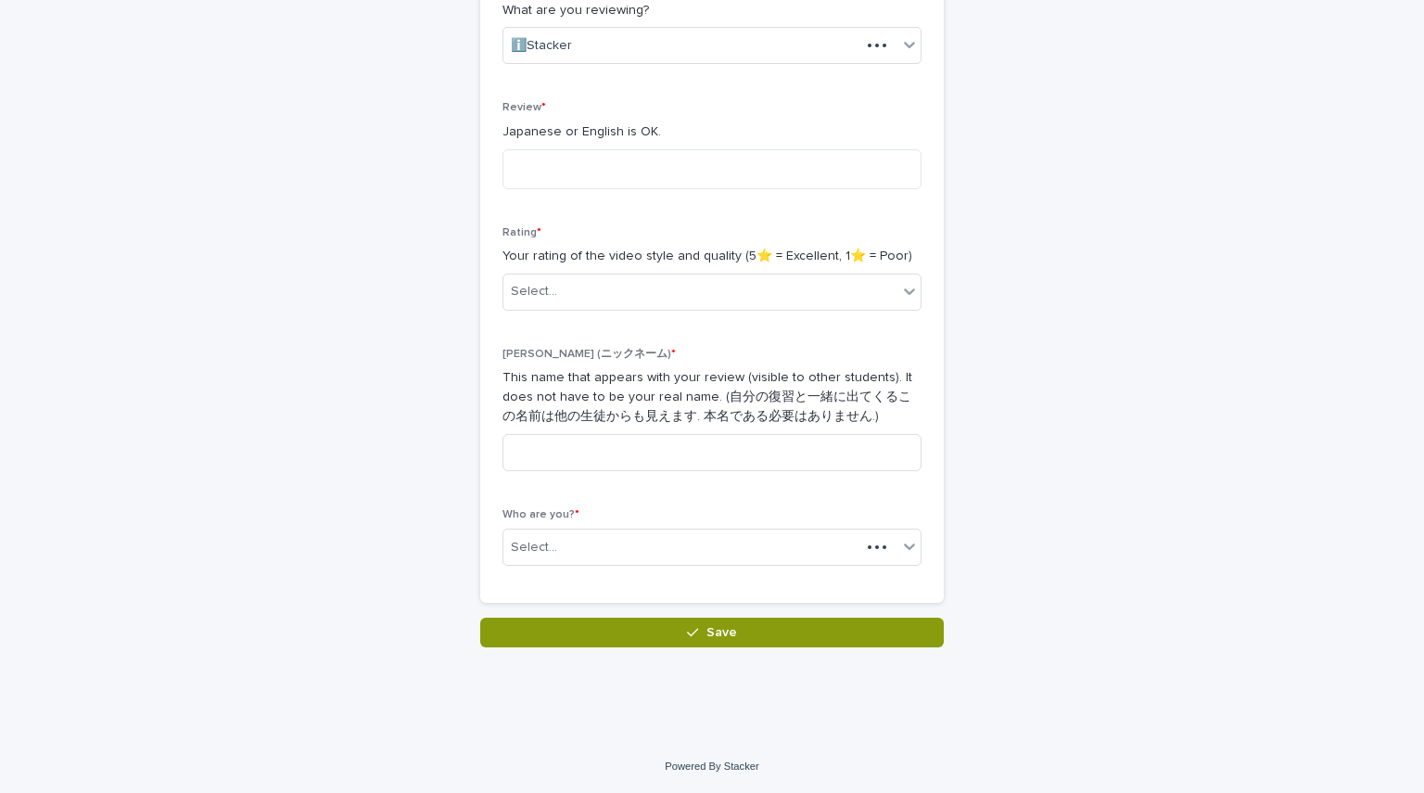
scroll to position [355, 0]
click at [559, 459] on input at bounding box center [712, 452] width 419 height 37
click at [533, 160] on textarea at bounding box center [712, 169] width 419 height 40
click at [557, 168] on textarea "**********" at bounding box center [712, 169] width 419 height 40
type textarea "**********"
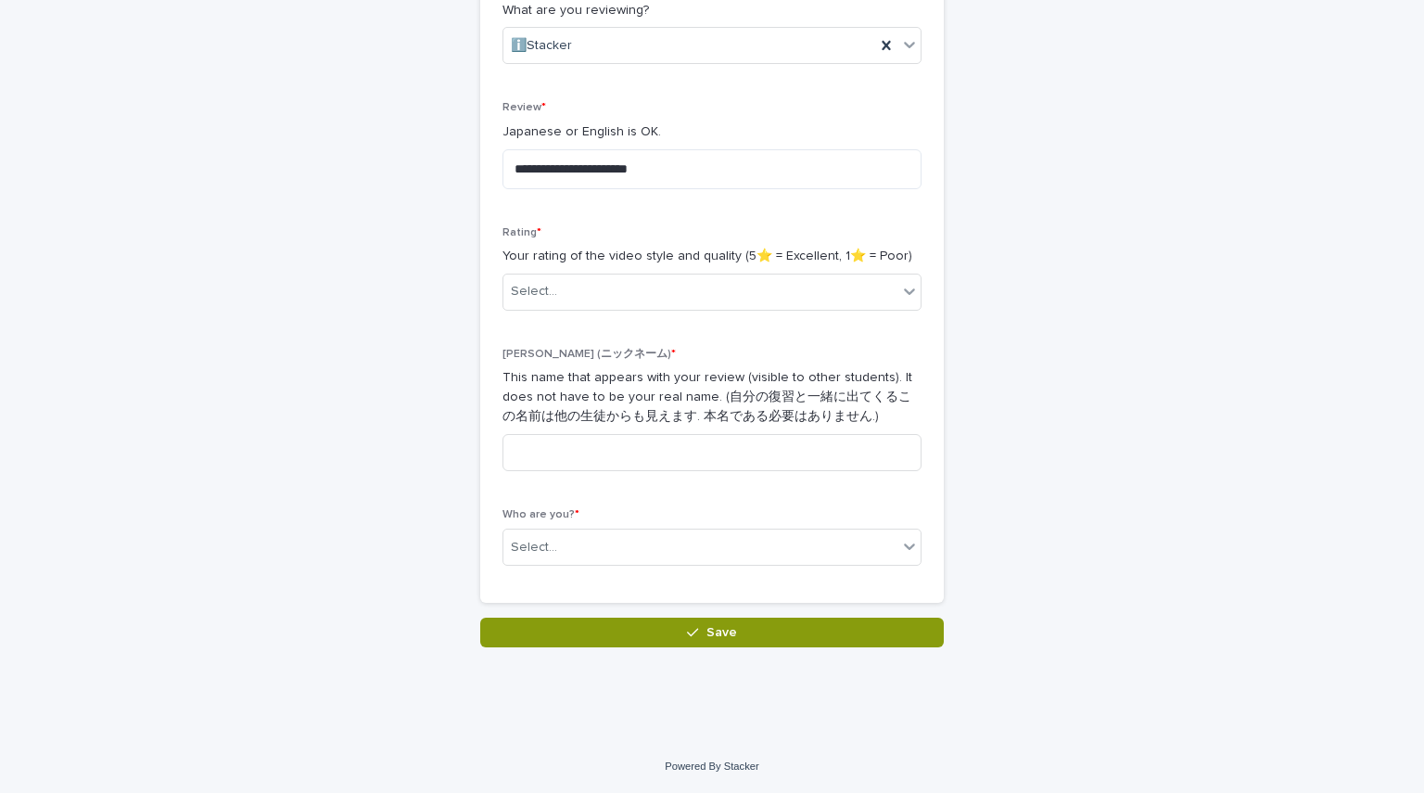
click at [587, 311] on div "Rating * Your rating of the video style and quality (5⭐️ = Excellent, 1⭐️ = Poo…" at bounding box center [712, 275] width 419 height 99
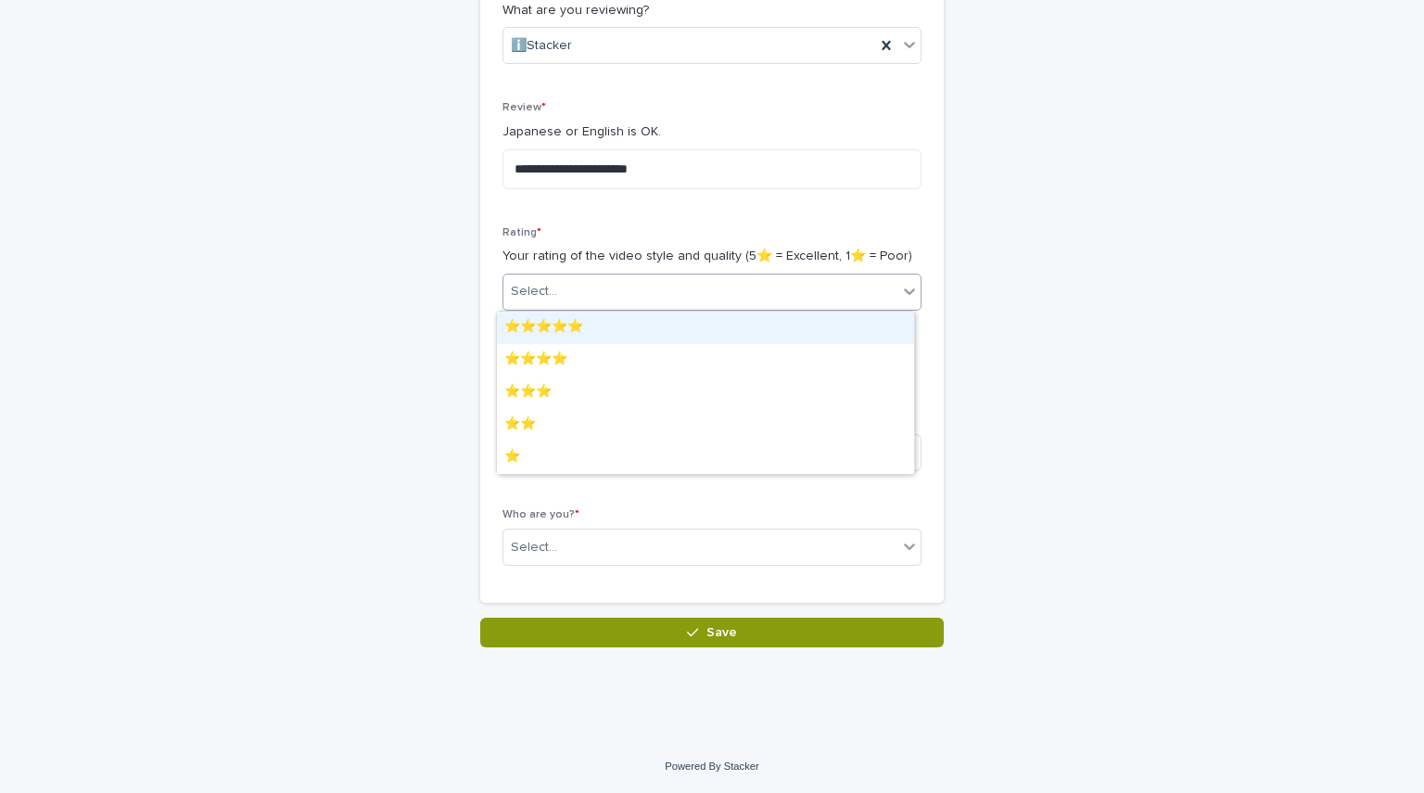
click at [581, 301] on div "Select..." at bounding box center [700, 291] width 394 height 31
click at [544, 341] on div "⭐️⭐️⭐️⭐️⭐️" at bounding box center [705, 328] width 417 height 32
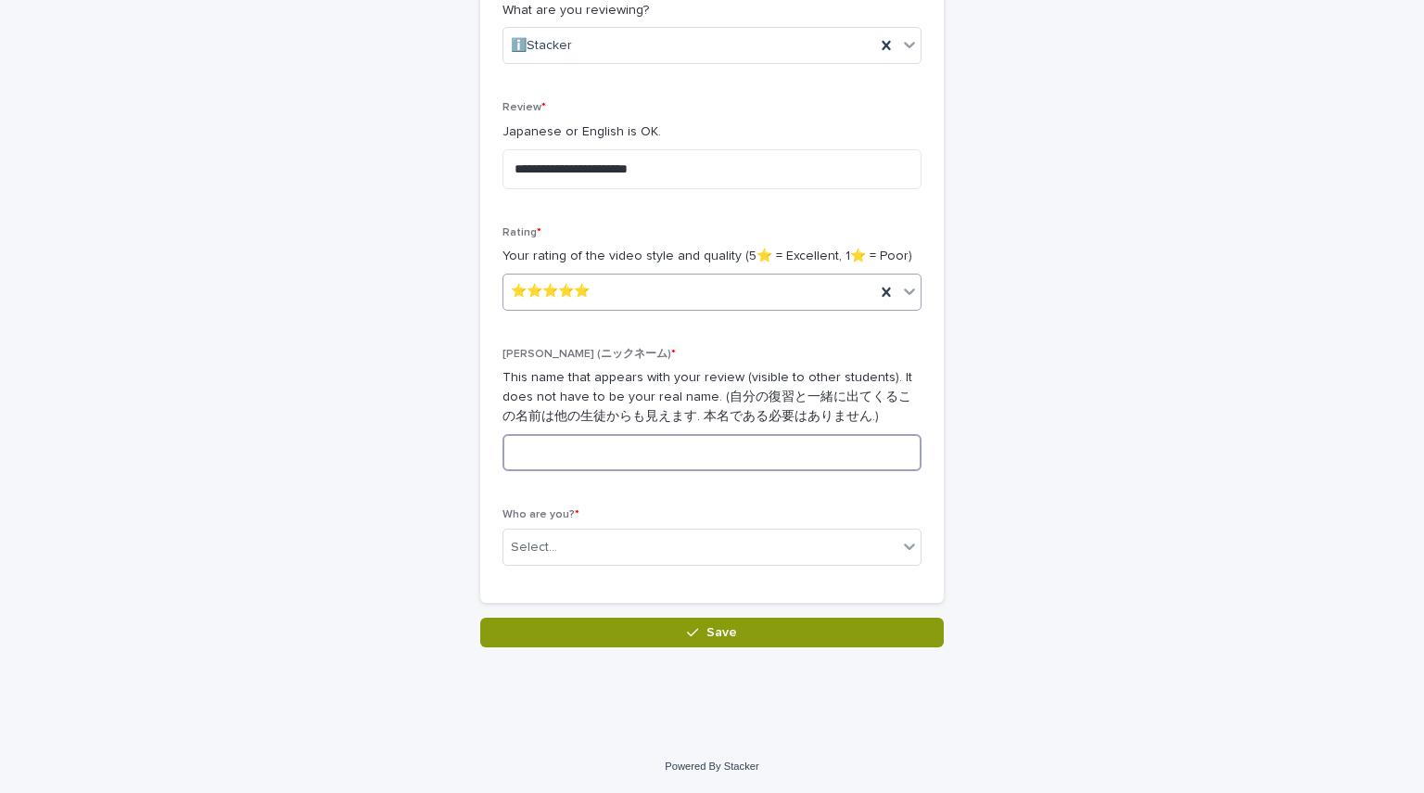
click at [569, 452] on input at bounding box center [712, 452] width 419 height 37
type input "***"
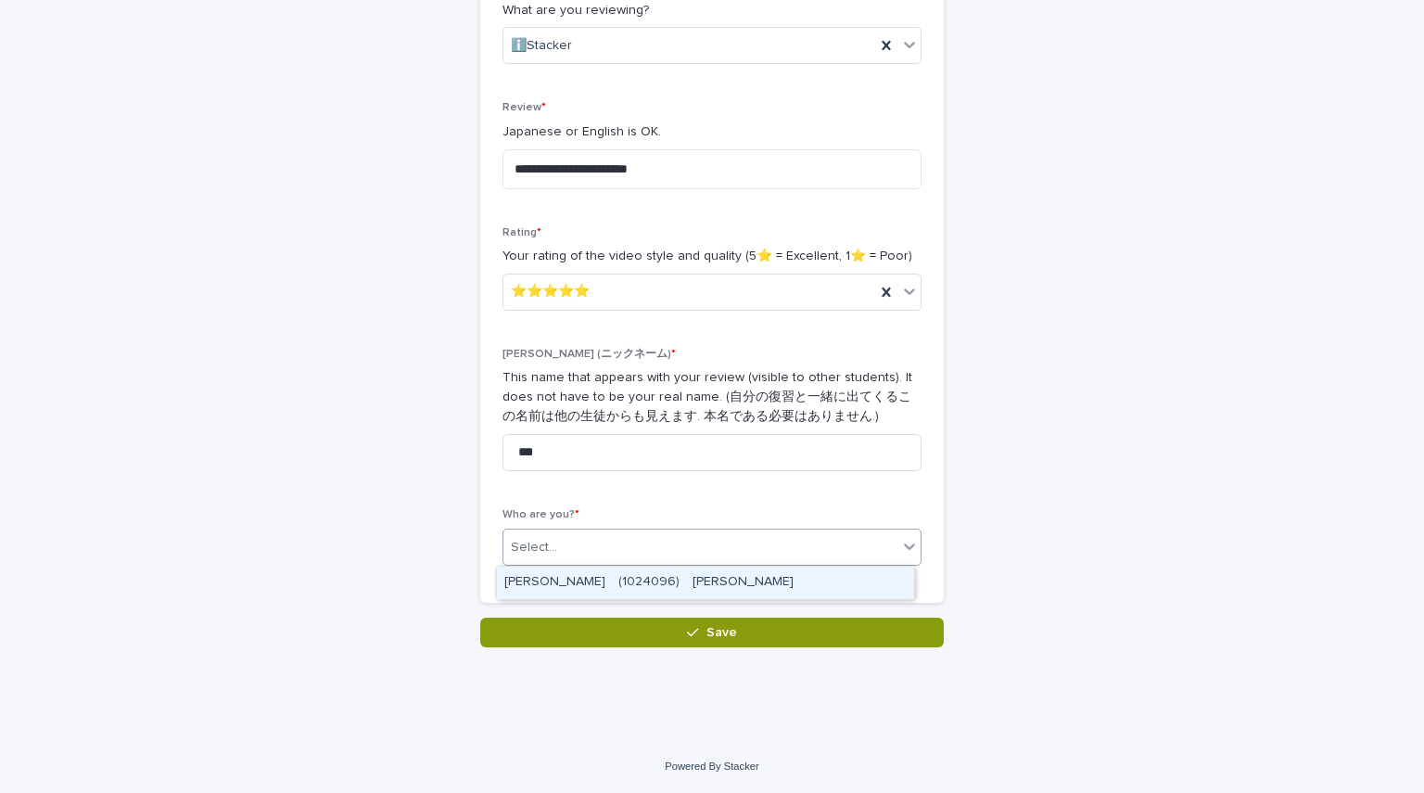
click at [612, 555] on div "Select..." at bounding box center [700, 547] width 394 height 31
click at [622, 588] on div "[PERSON_NAME]　(1024096)　[PERSON_NAME]" at bounding box center [705, 582] width 417 height 32
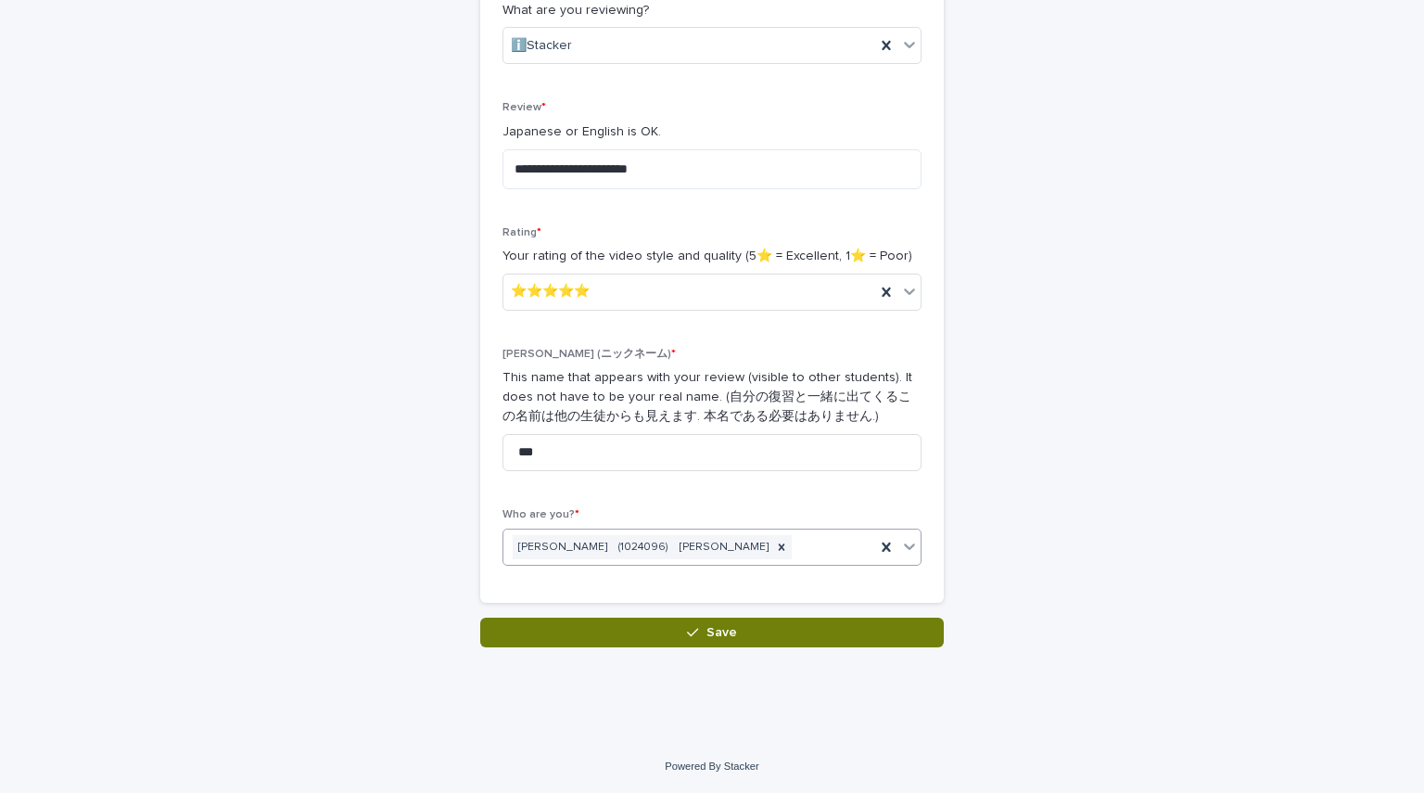
click at [643, 643] on button "Save" at bounding box center [712, 632] width 464 height 30
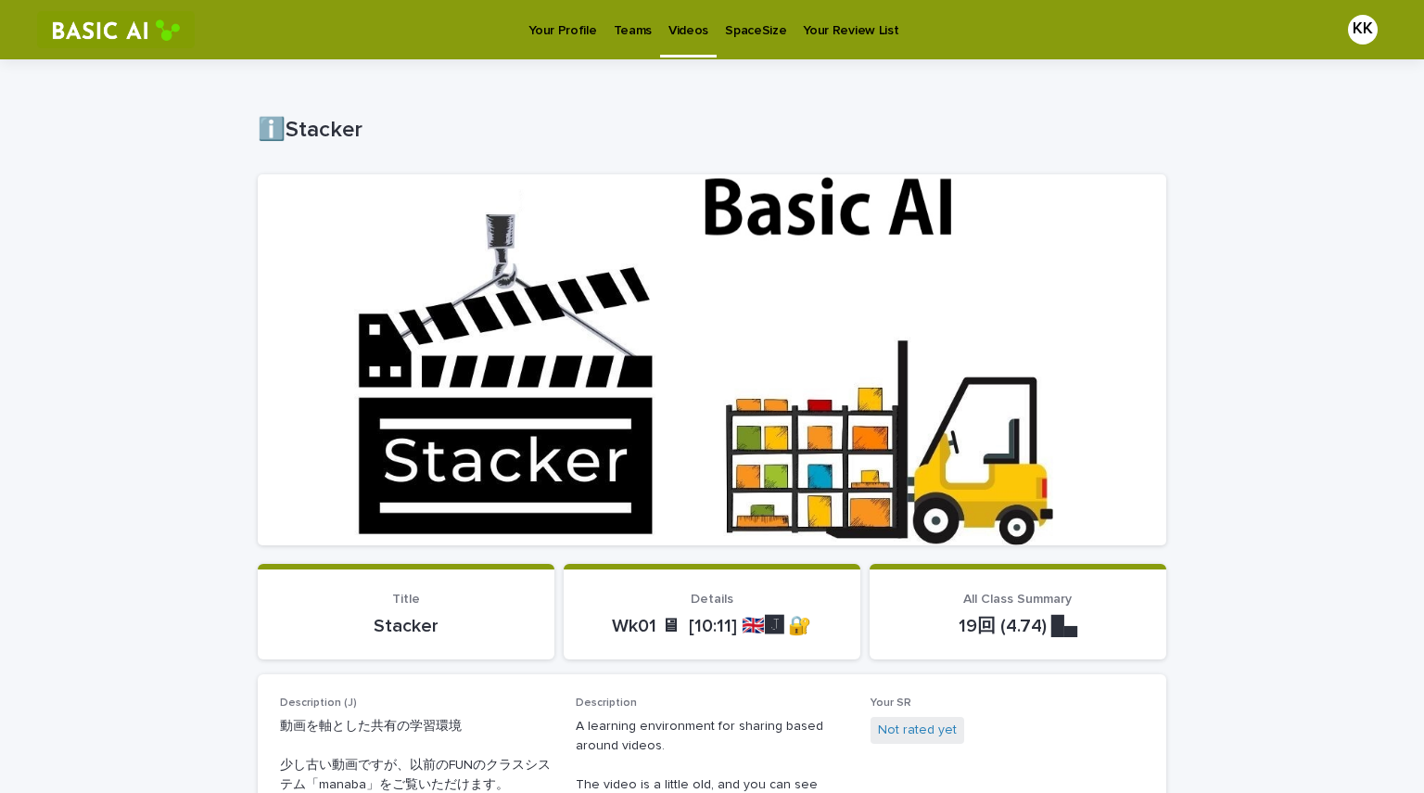
click at [579, 34] on p "Your Profile" at bounding box center [562, 19] width 68 height 39
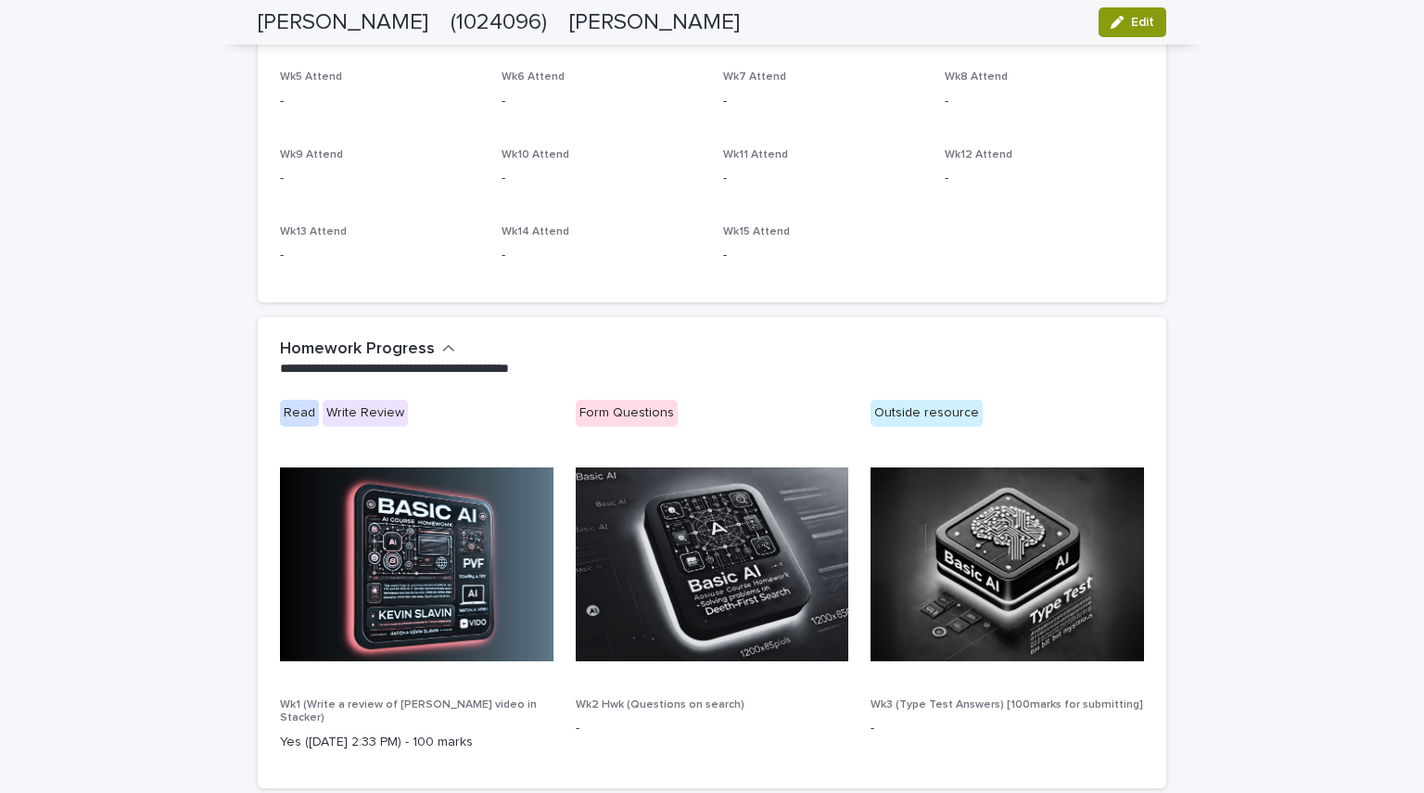
scroll to position [805, 0]
click at [283, 409] on div "Read" at bounding box center [299, 412] width 39 height 27
click at [350, 415] on div "Write Review" at bounding box center [365, 412] width 85 height 27
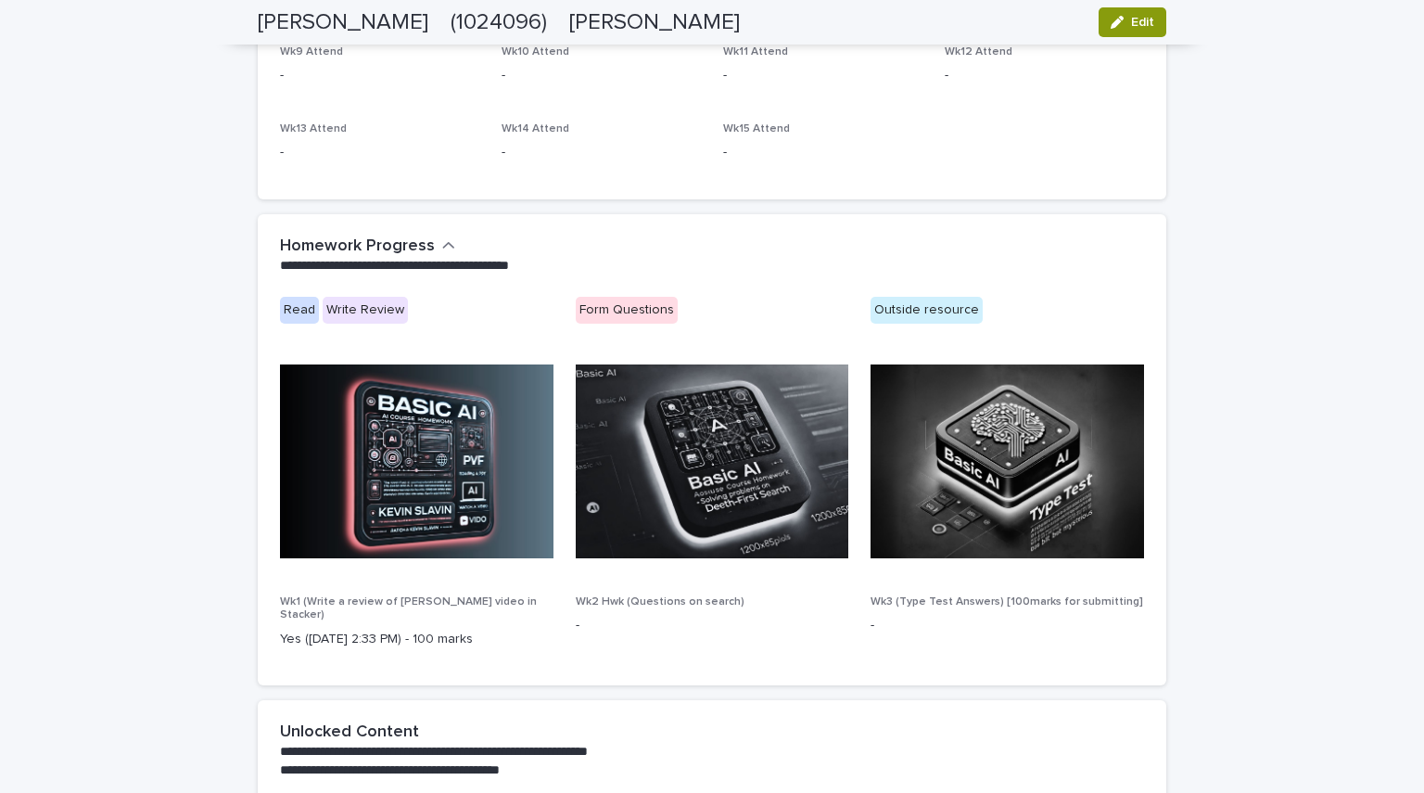
click at [312, 535] on img at bounding box center [417, 461] width 274 height 194
click at [629, 512] on img at bounding box center [713, 461] width 274 height 194
click at [709, 351] on div "Read Write Review Form Questions Outside resource Wk1 (Write a review of [PERSO…" at bounding box center [712, 480] width 864 height 366
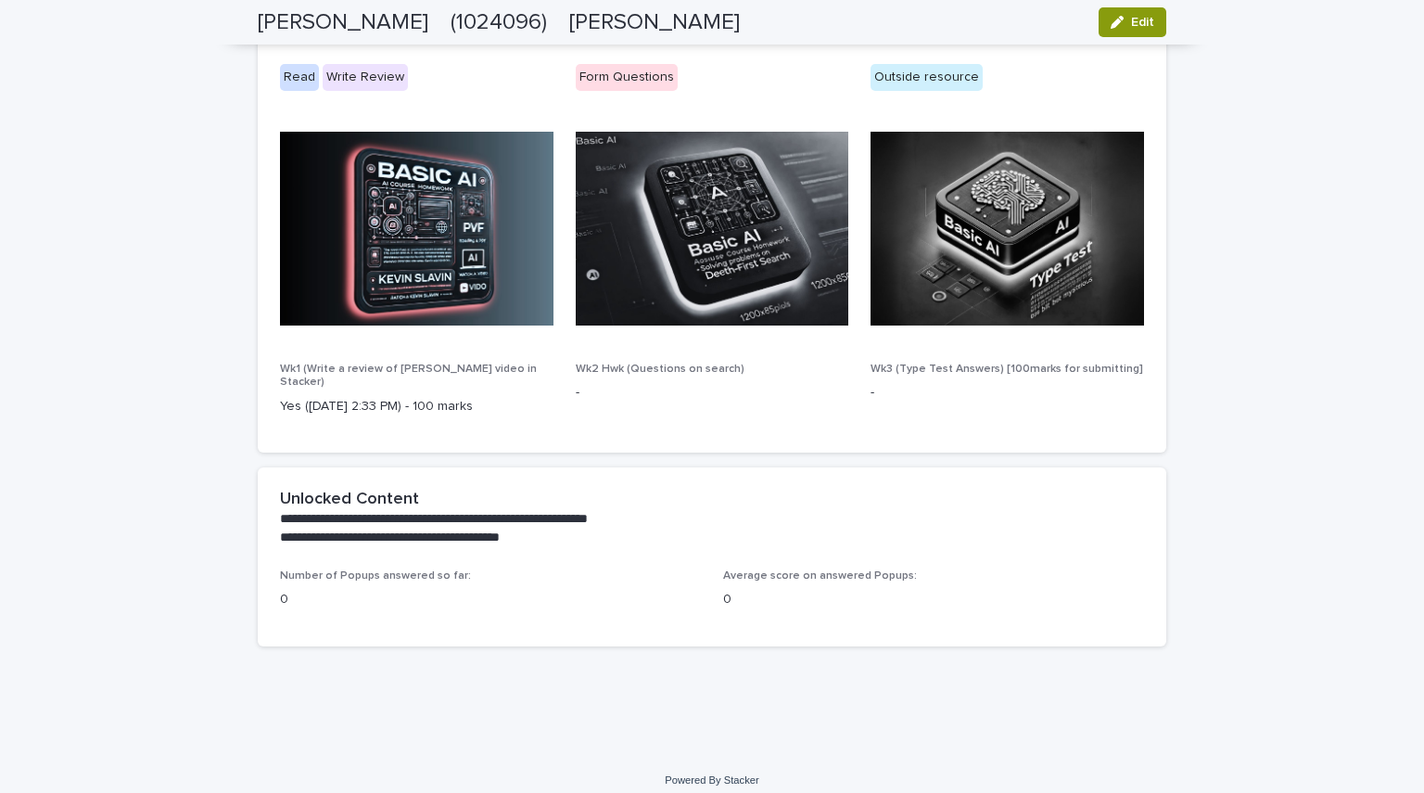
scroll to position [0, 0]
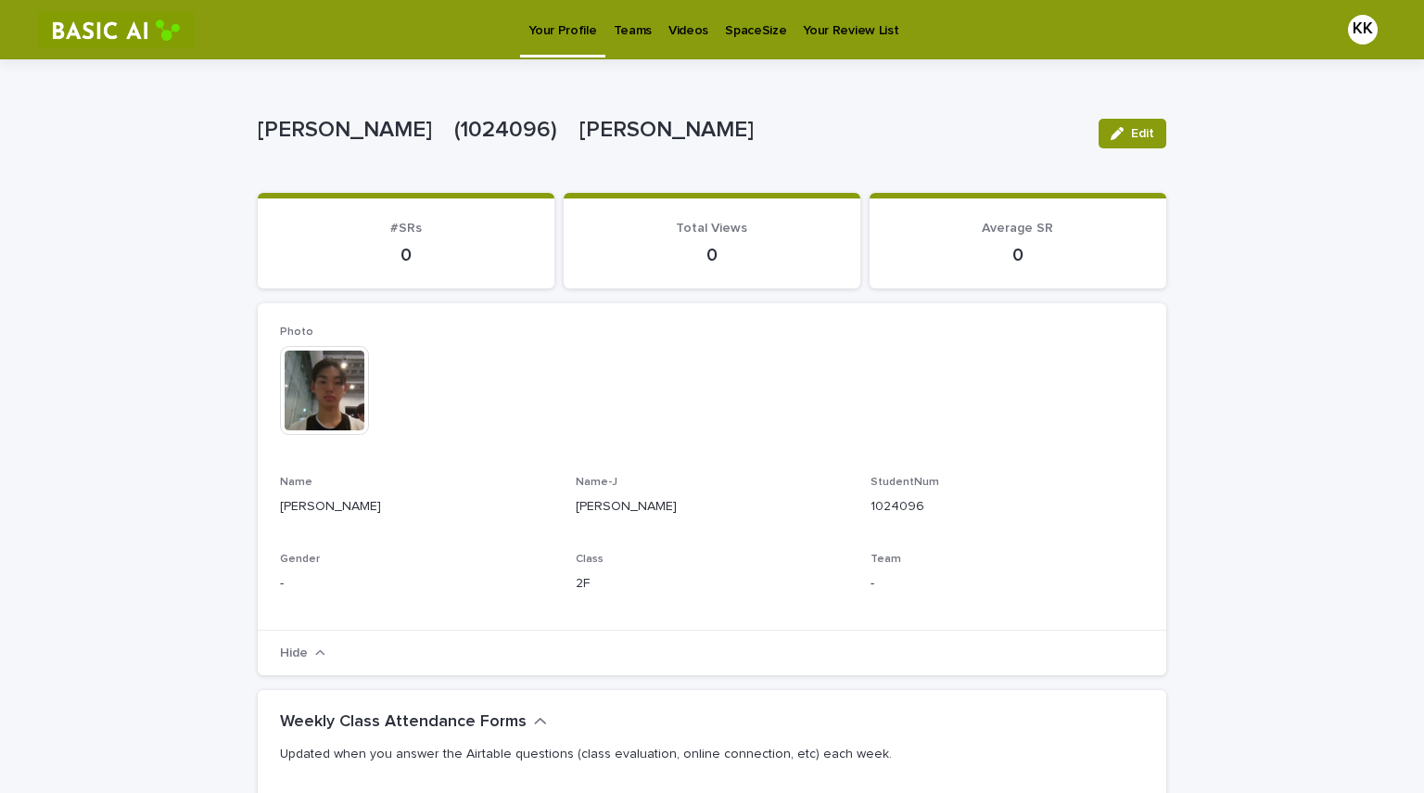
click at [622, 29] on p "Teams" at bounding box center [633, 19] width 38 height 39
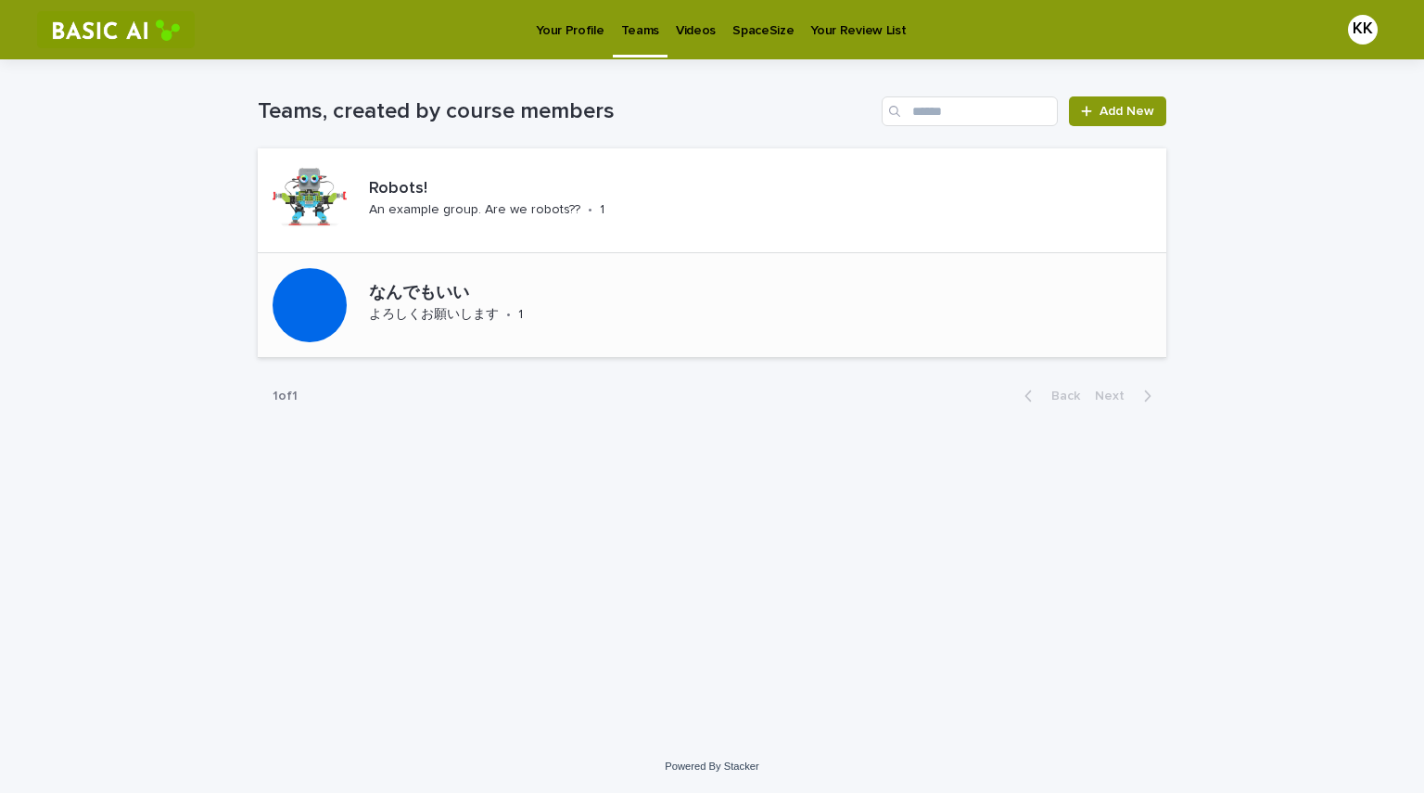
click at [413, 306] on div "よろしくお願いします" at bounding box center [434, 312] width 130 height 19
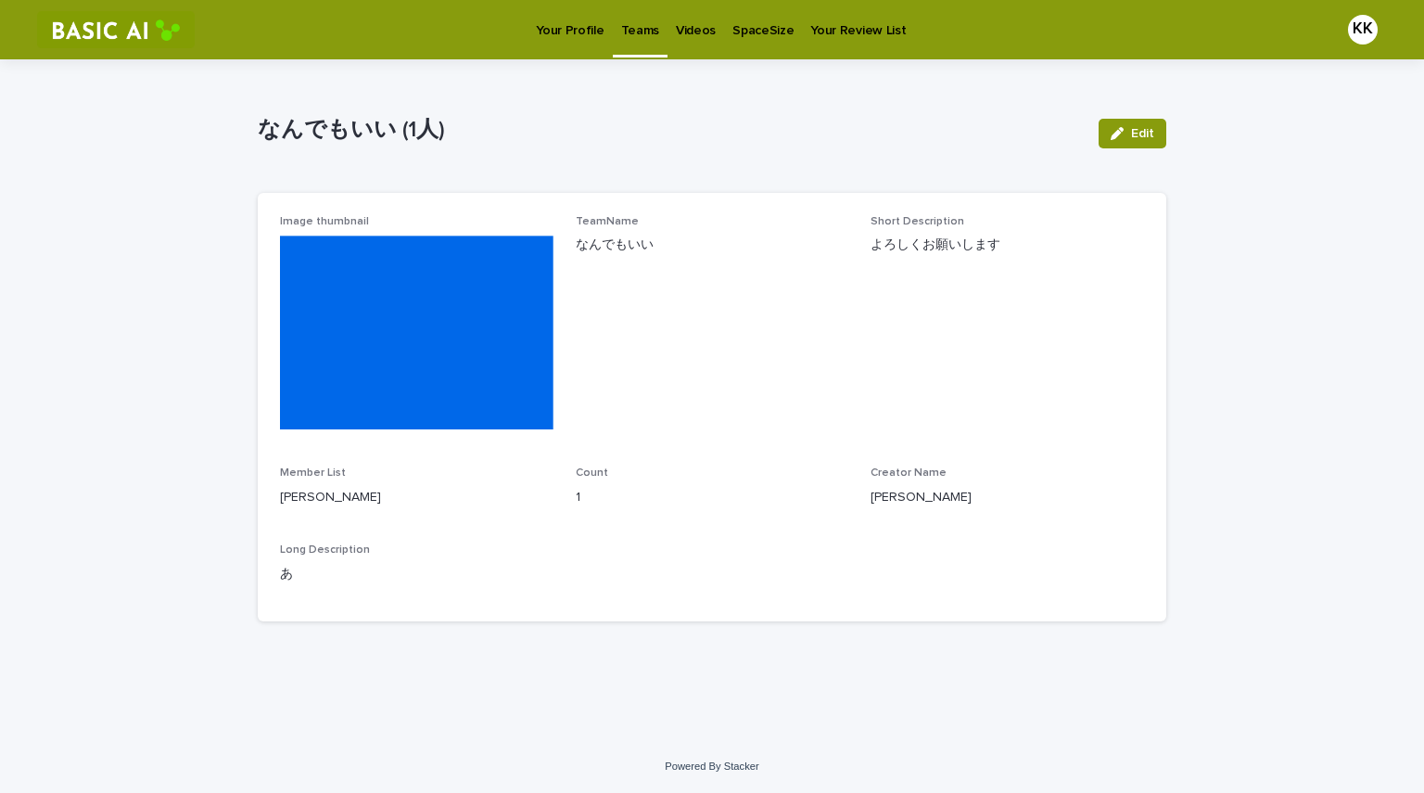
click at [578, 15] on p "Your Profile" at bounding box center [570, 19] width 68 height 39
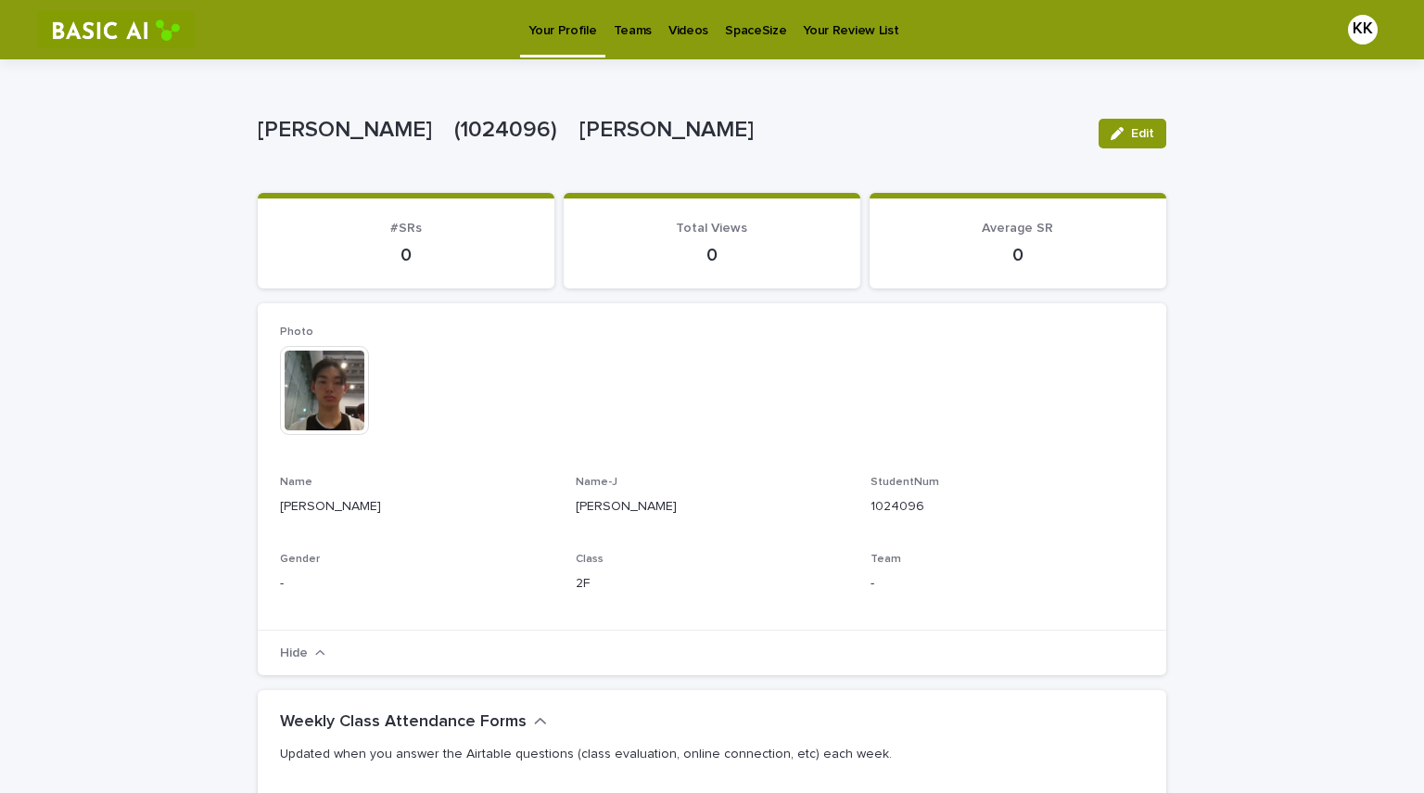
click at [632, 20] on p "Teams" at bounding box center [633, 19] width 38 height 39
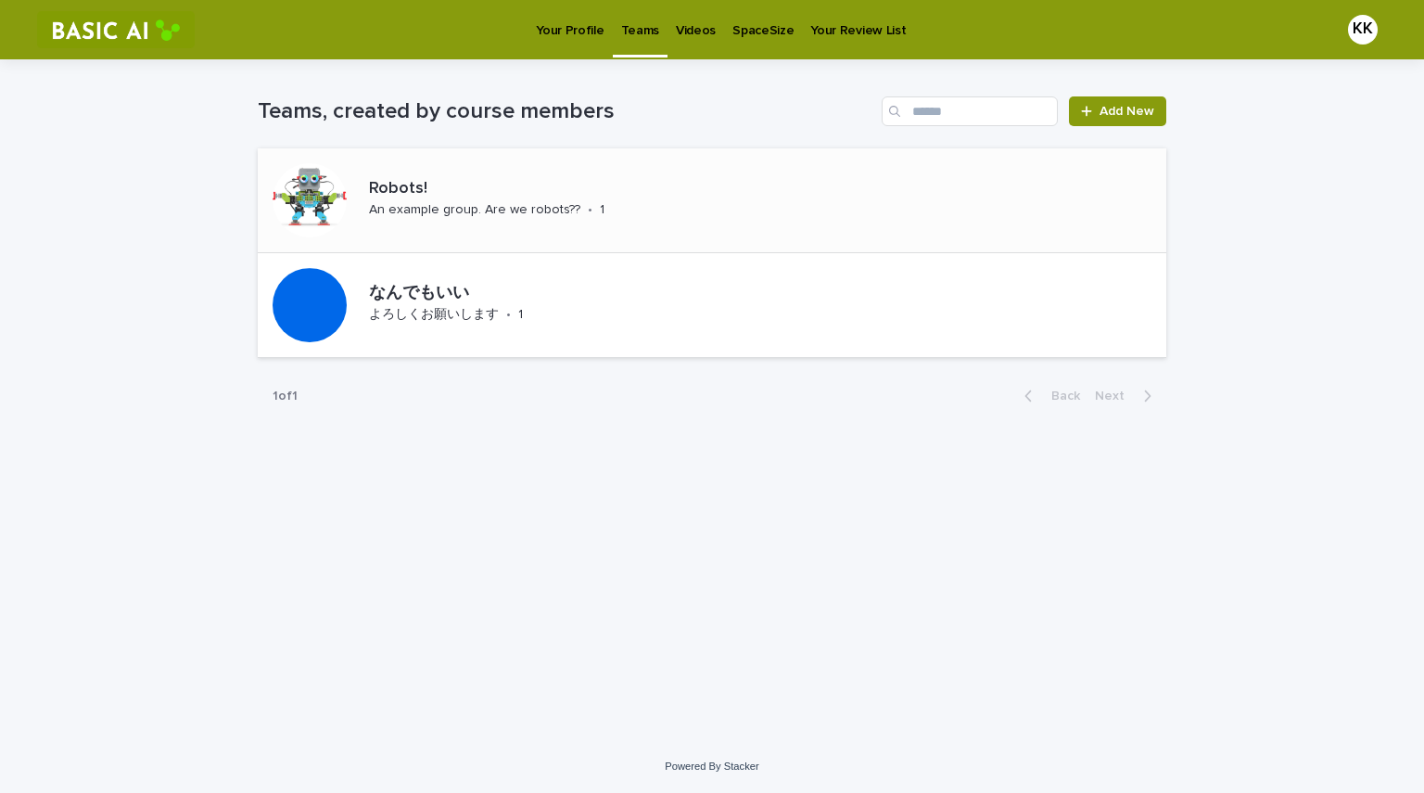
click at [537, 185] on p "Robots!" at bounding box center [516, 189] width 294 height 20
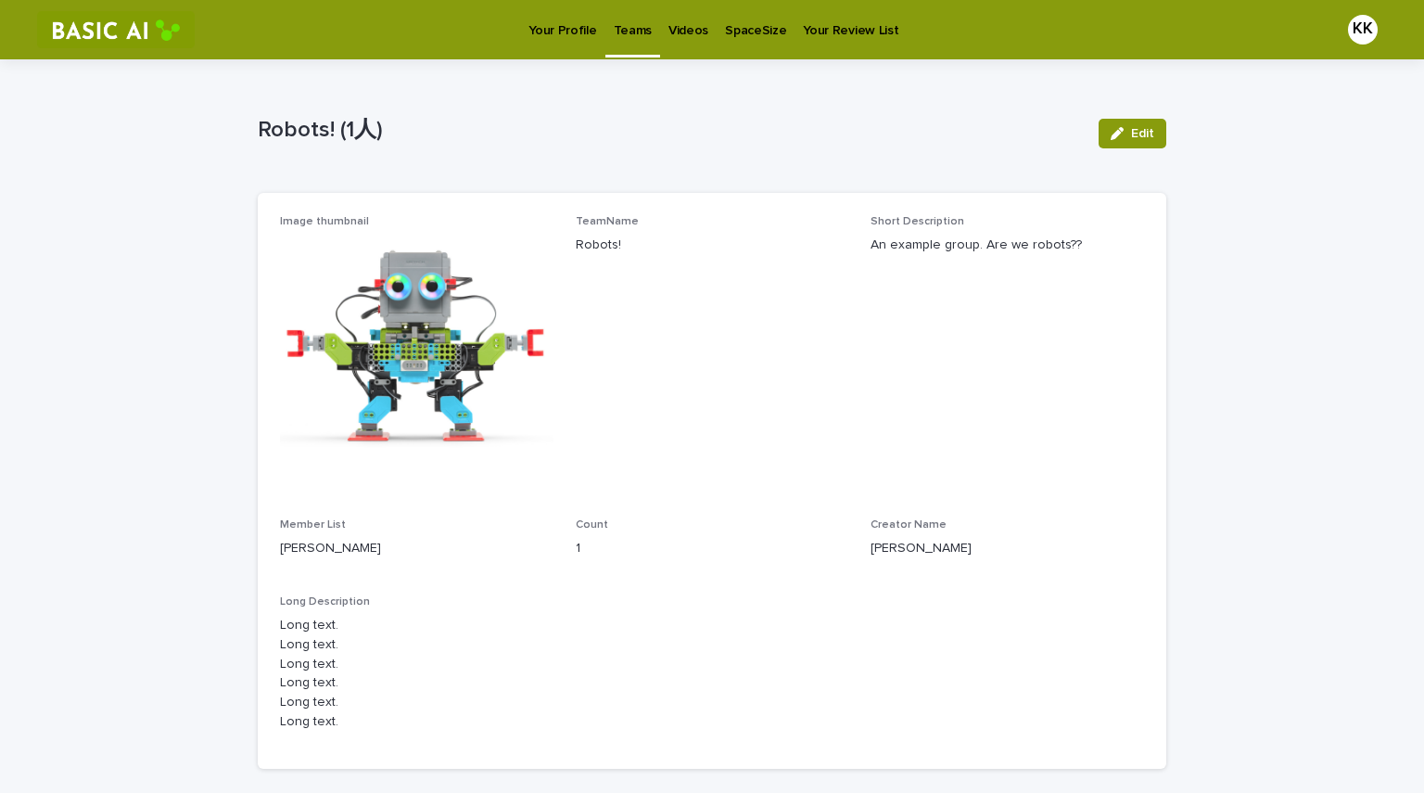
click at [562, 45] on link "Your Profile" at bounding box center [562, 28] width 84 height 57
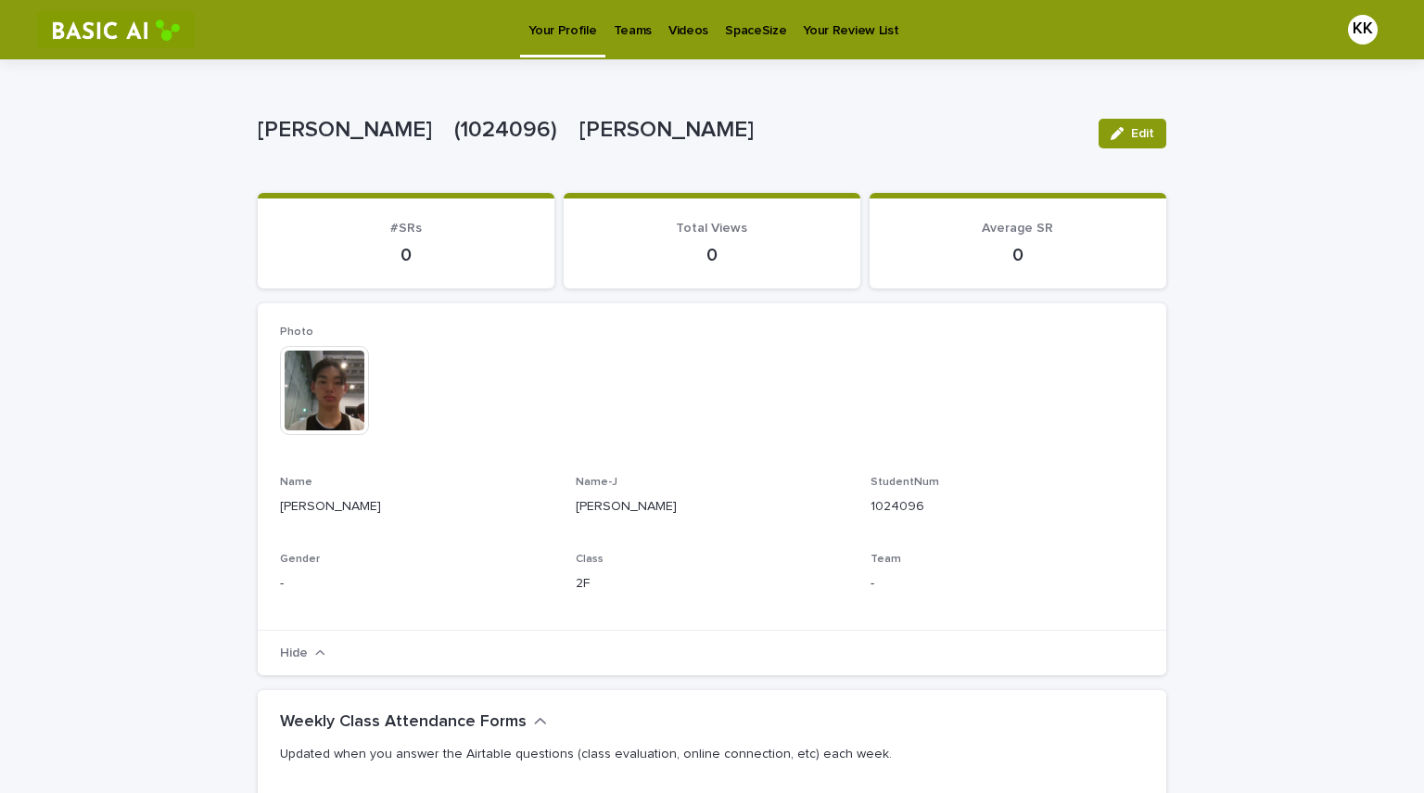
click at [621, 40] on link "Teams" at bounding box center [632, 28] width 55 height 57
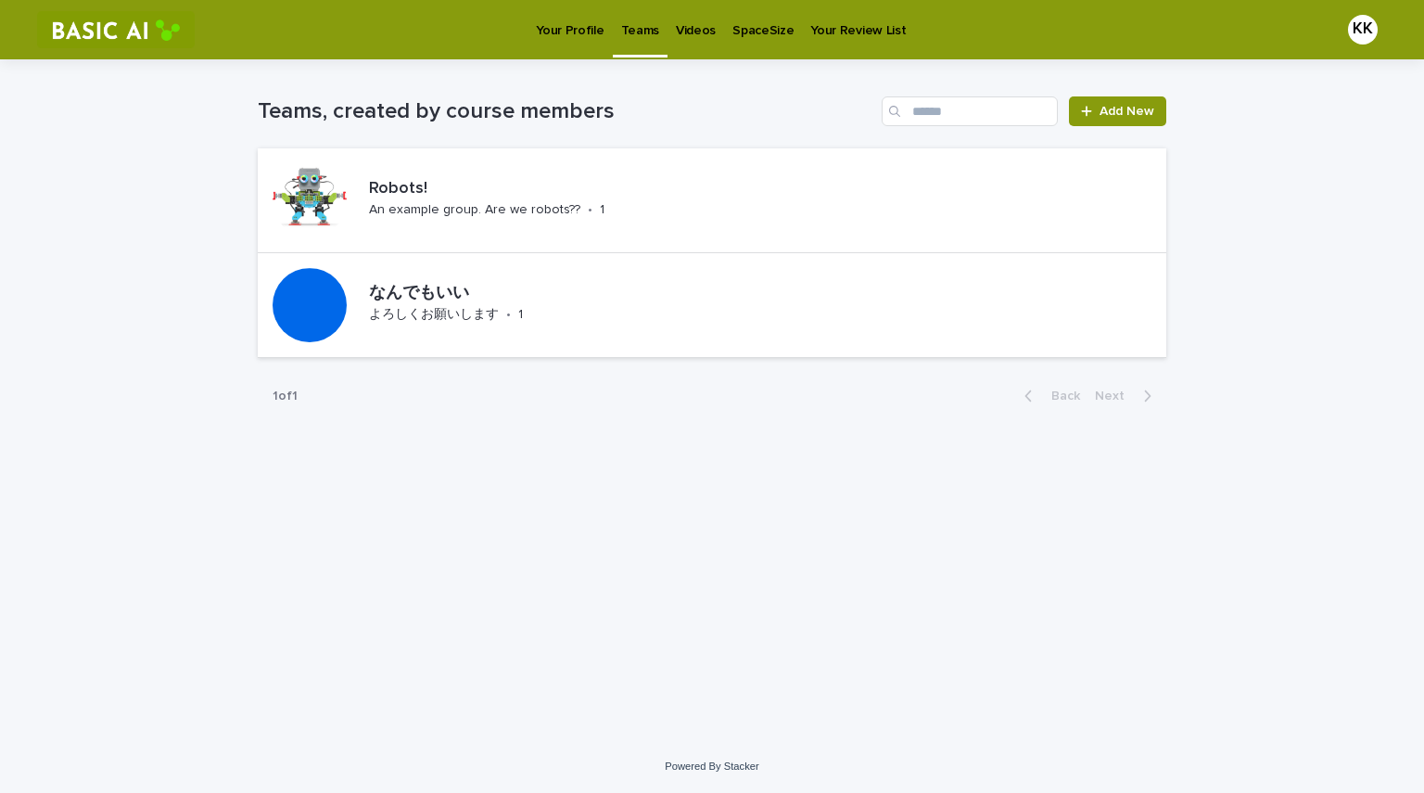
click at [675, 39] on link "Videos" at bounding box center [696, 28] width 57 height 57
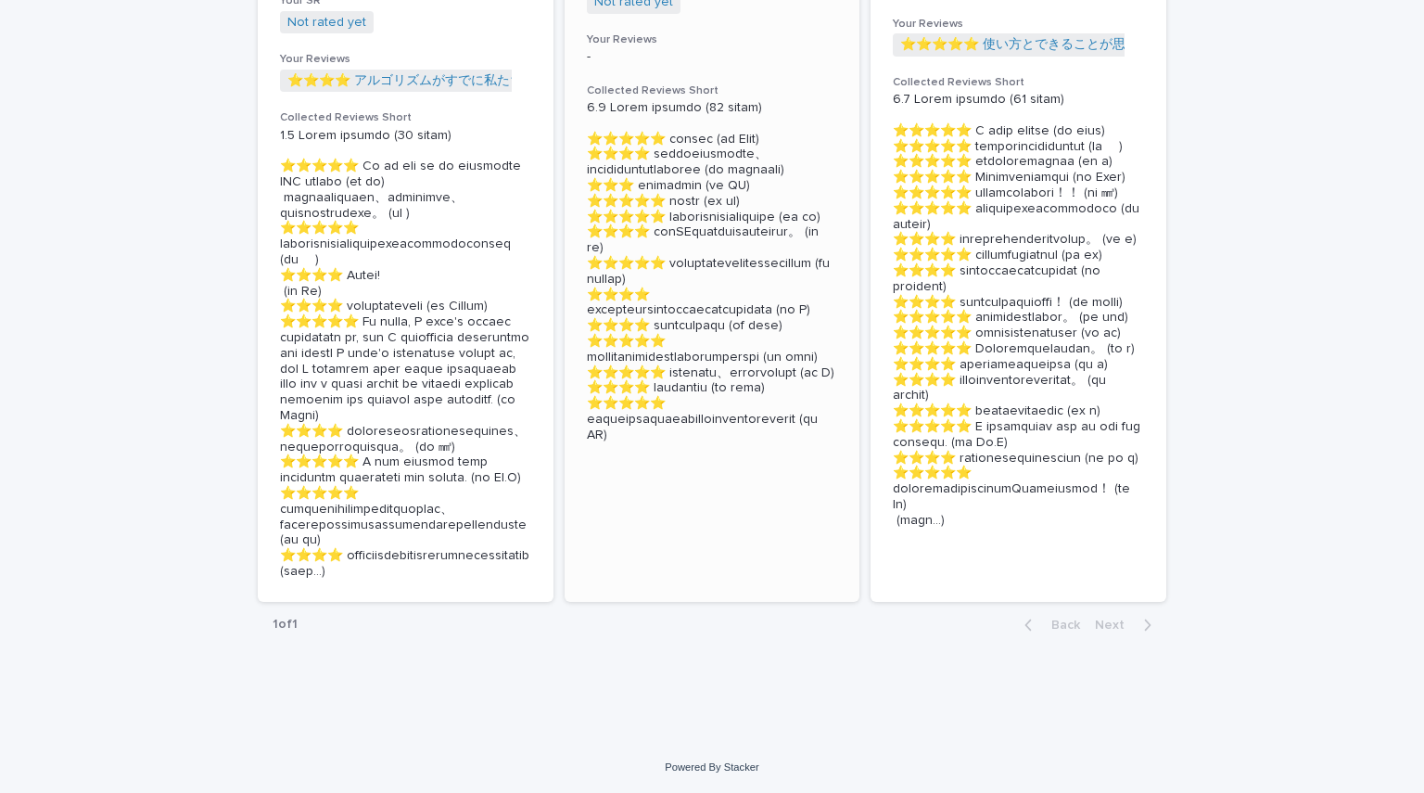
scroll to position [773, 0]
click at [663, 471] on section "The Sussman Anomaly Details Wk01 🖥 [1:00] 🇬🇧🅹️🅴️ Stats 8回 (4.38) █▂▄　　 Descript…" at bounding box center [713, 41] width 296 height 1122
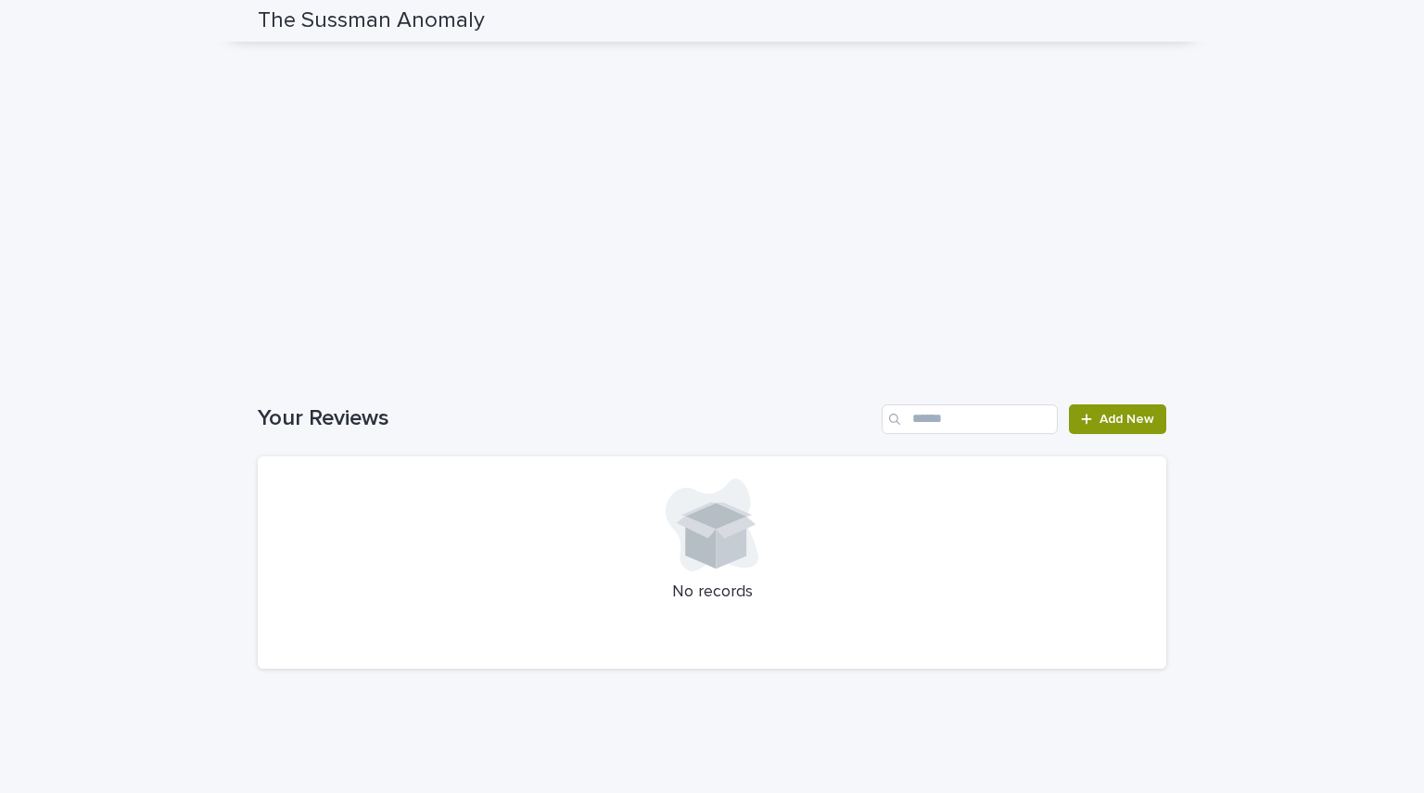
scroll to position [1691, 0]
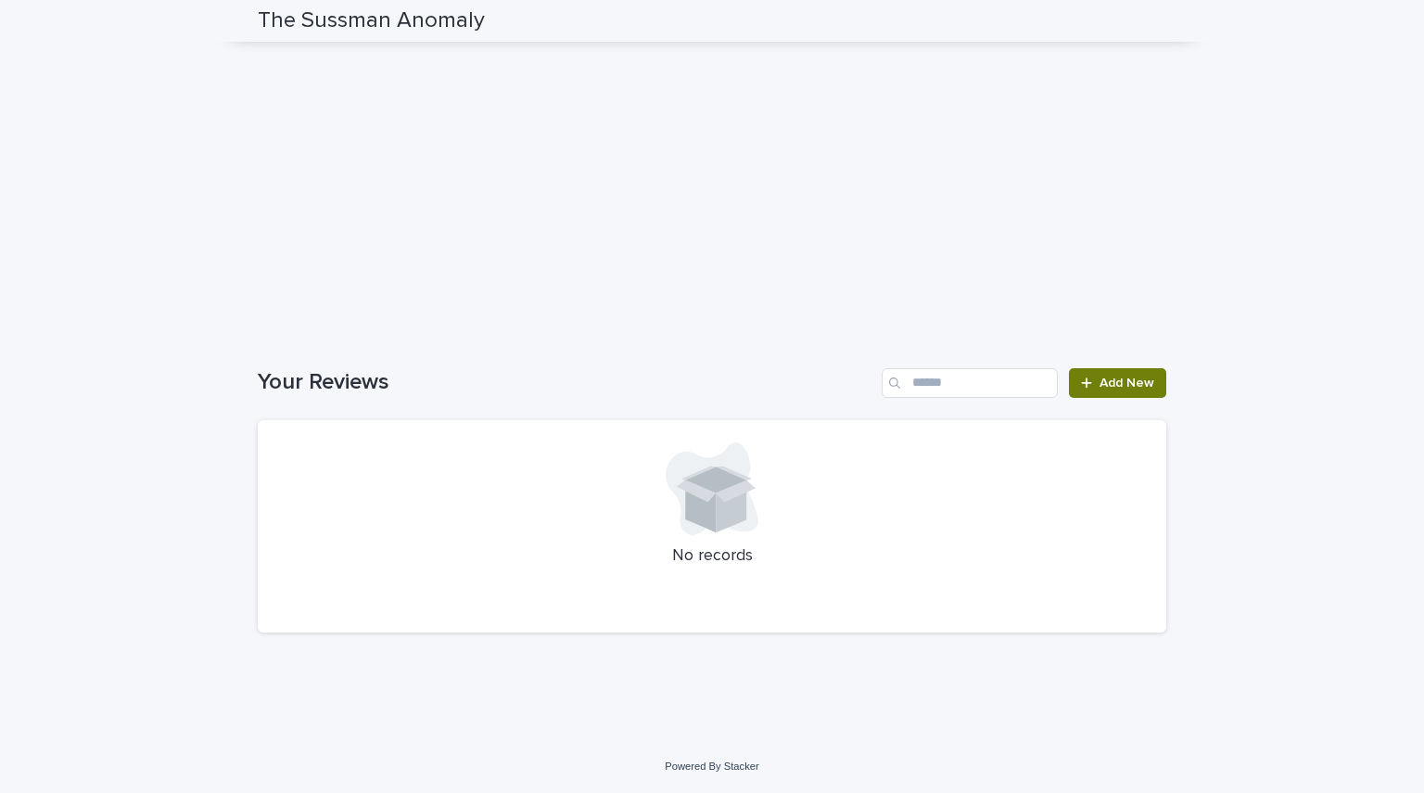
click at [709, 372] on link "Add New" at bounding box center [1117, 383] width 97 height 30
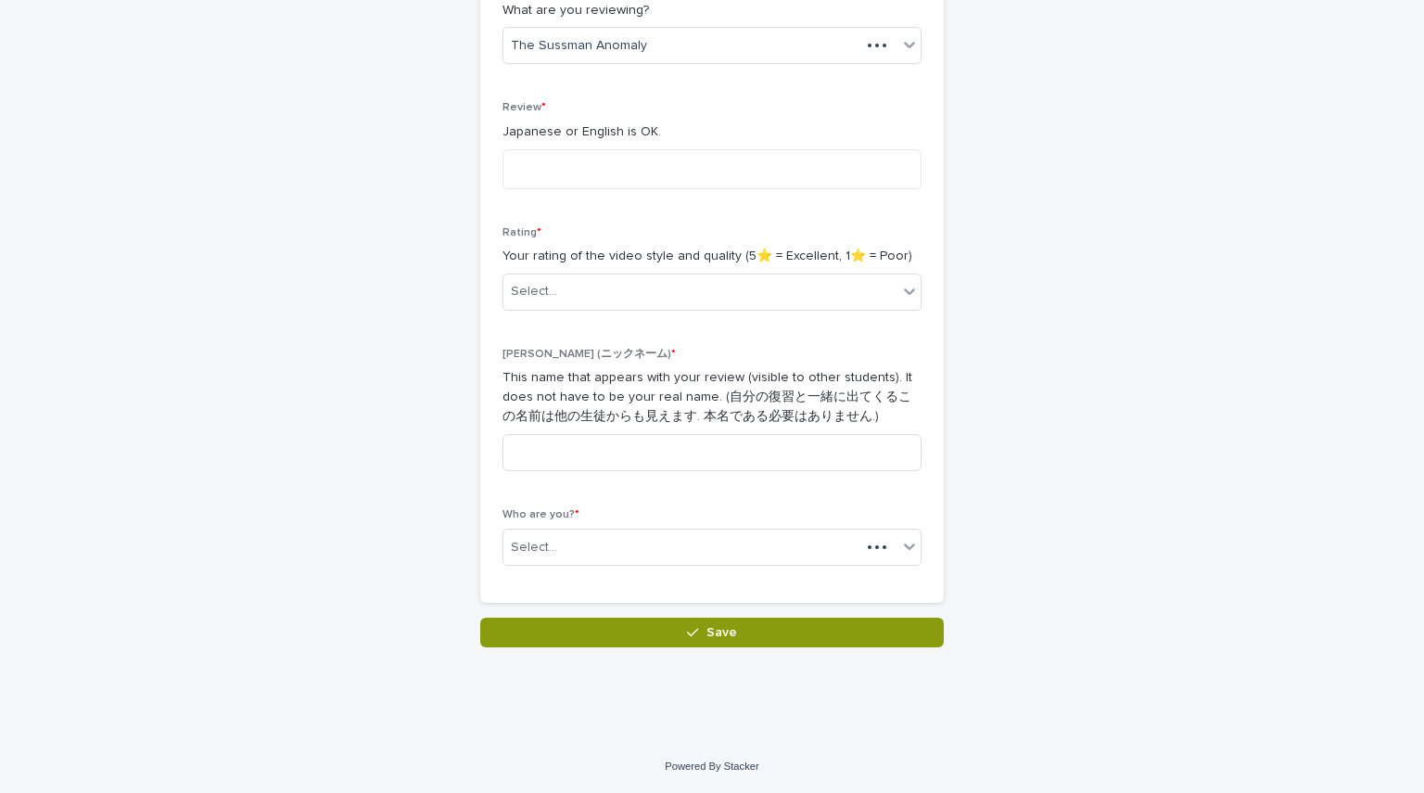
scroll to position [355, 0]
click at [612, 172] on textarea at bounding box center [712, 169] width 419 height 40
type textarea "*********"
click at [635, 294] on div "Select..." at bounding box center [700, 291] width 394 height 31
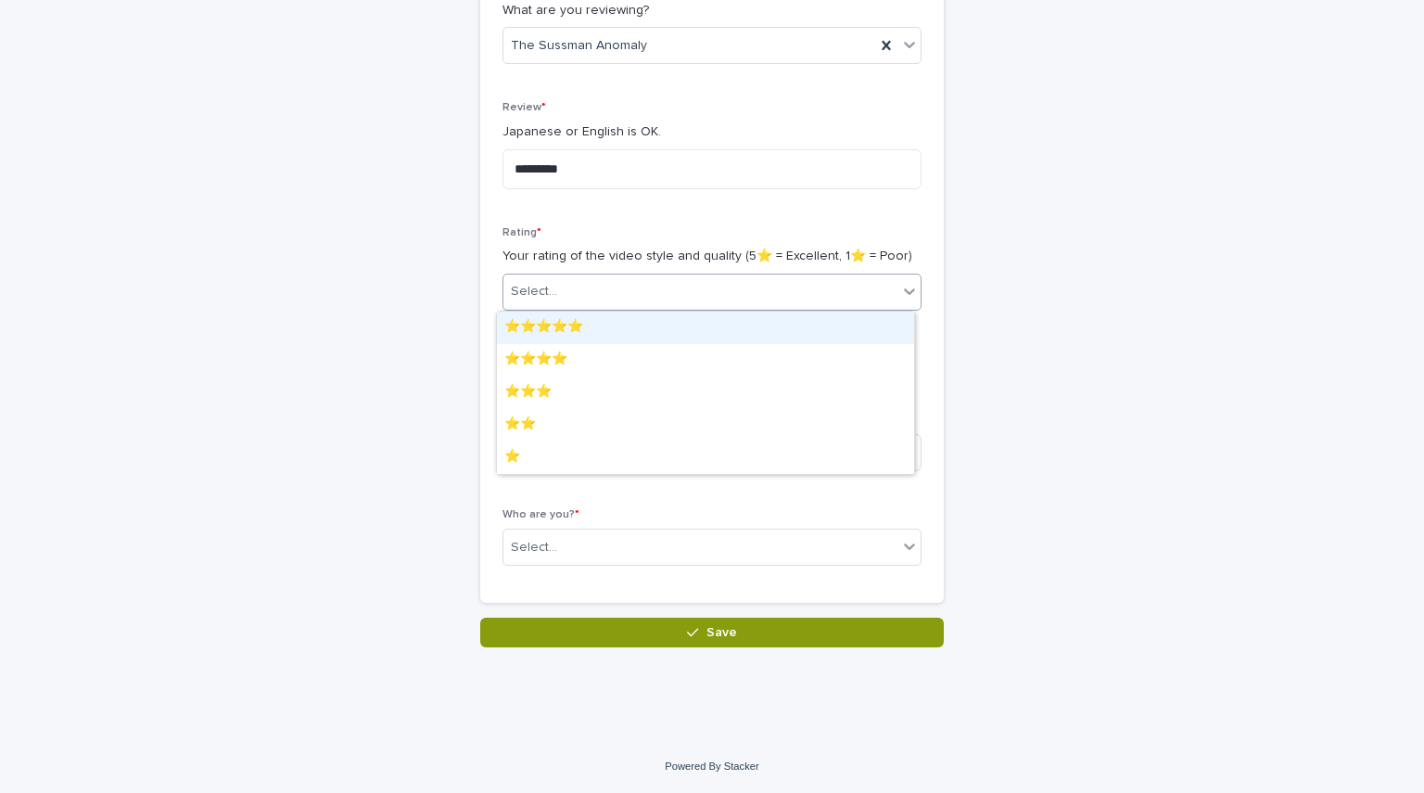
click at [611, 322] on div "⭐️⭐️⭐️⭐️⭐️" at bounding box center [705, 328] width 417 height 32
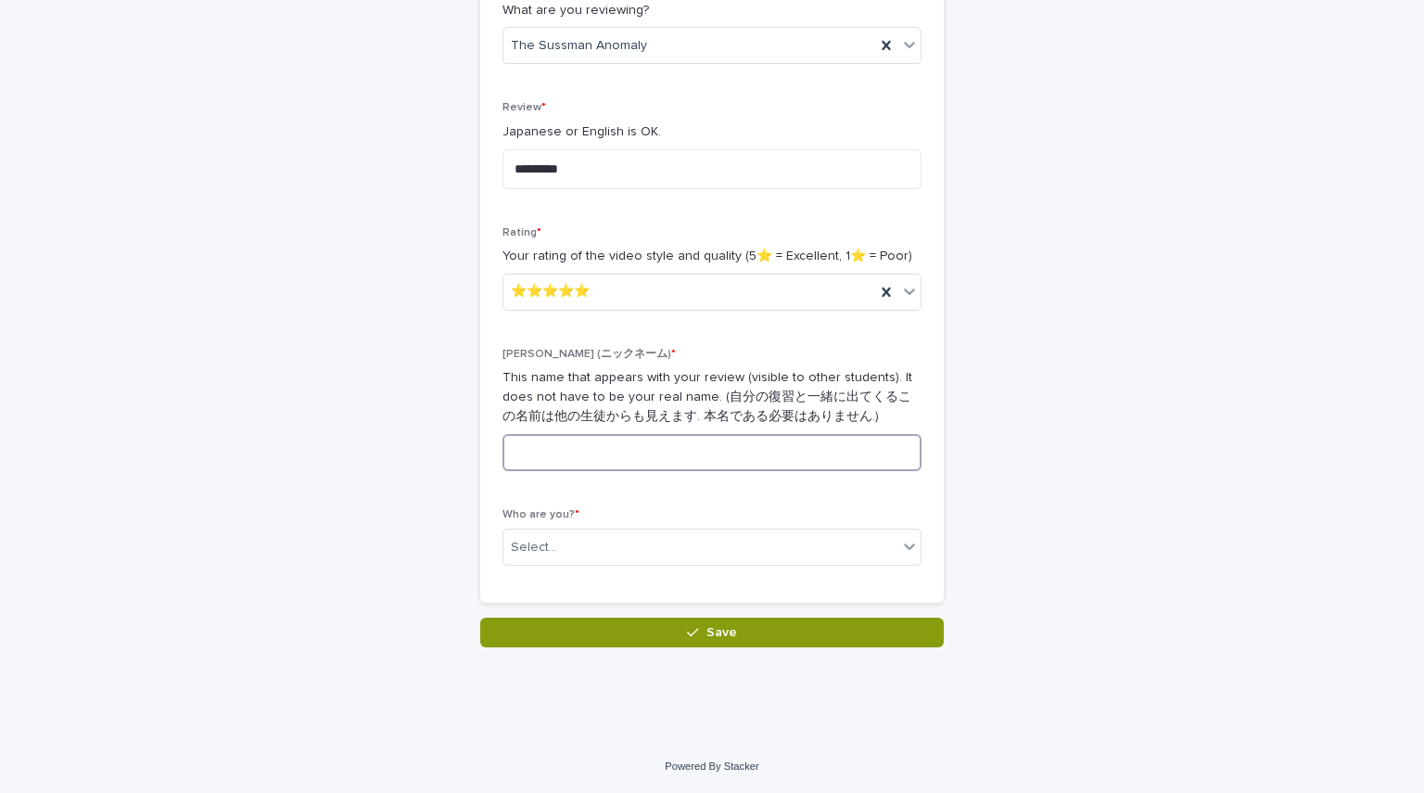
click at [560, 448] on input at bounding box center [712, 452] width 419 height 37
type input "***"
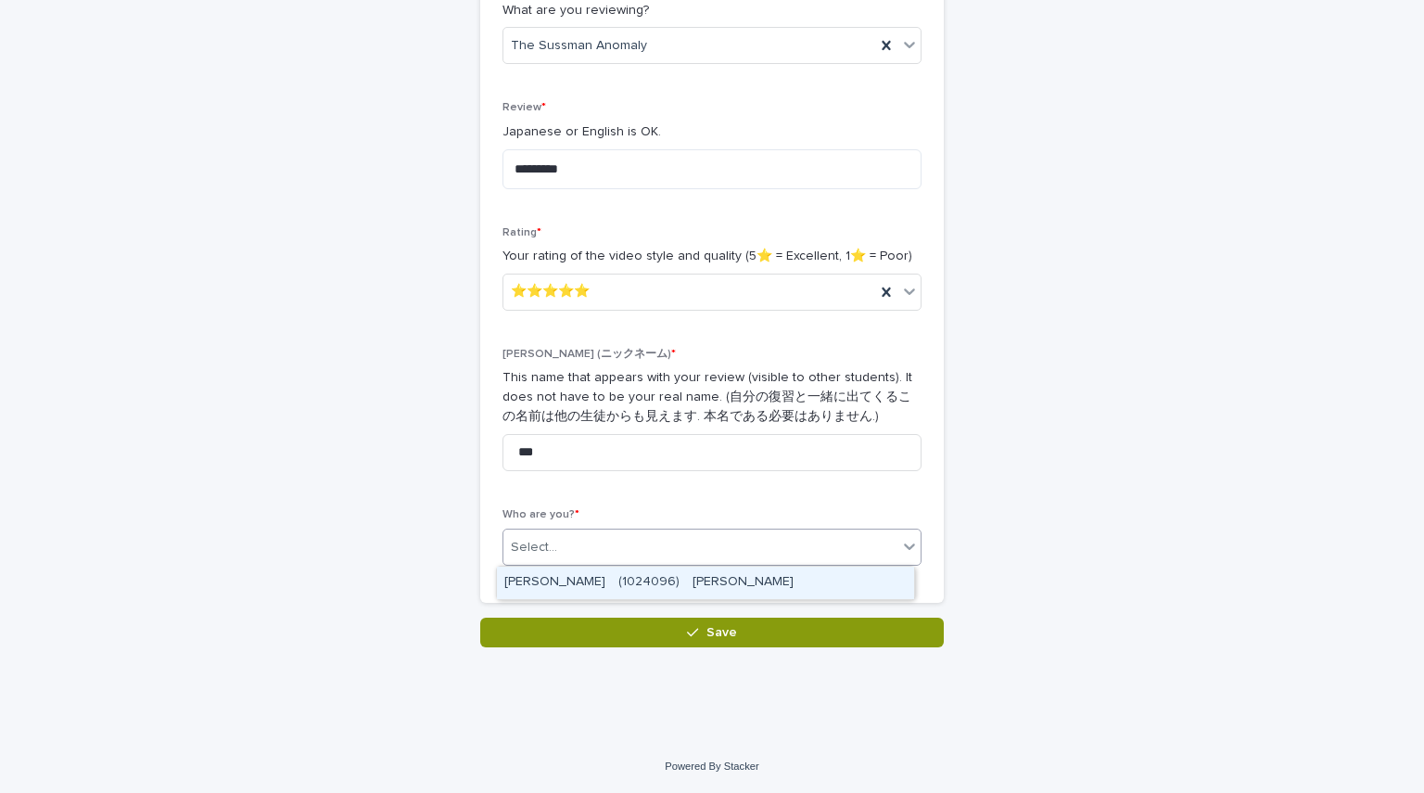
click at [541, 552] on div "Select..." at bounding box center [534, 547] width 46 height 19
click at [557, 584] on div "[PERSON_NAME]　(1024096)　[PERSON_NAME]" at bounding box center [705, 582] width 417 height 32
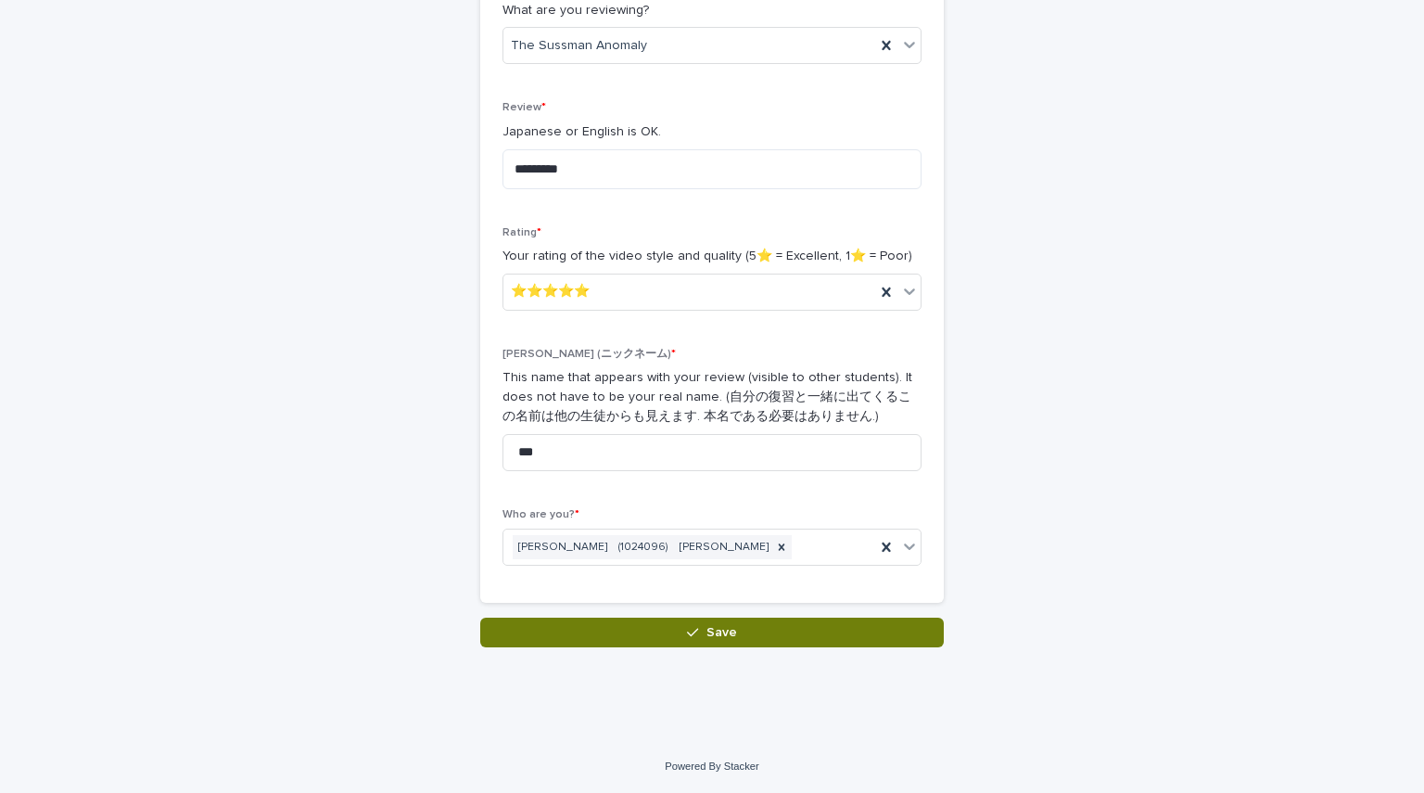
click at [597, 639] on button "Save" at bounding box center [712, 632] width 464 height 30
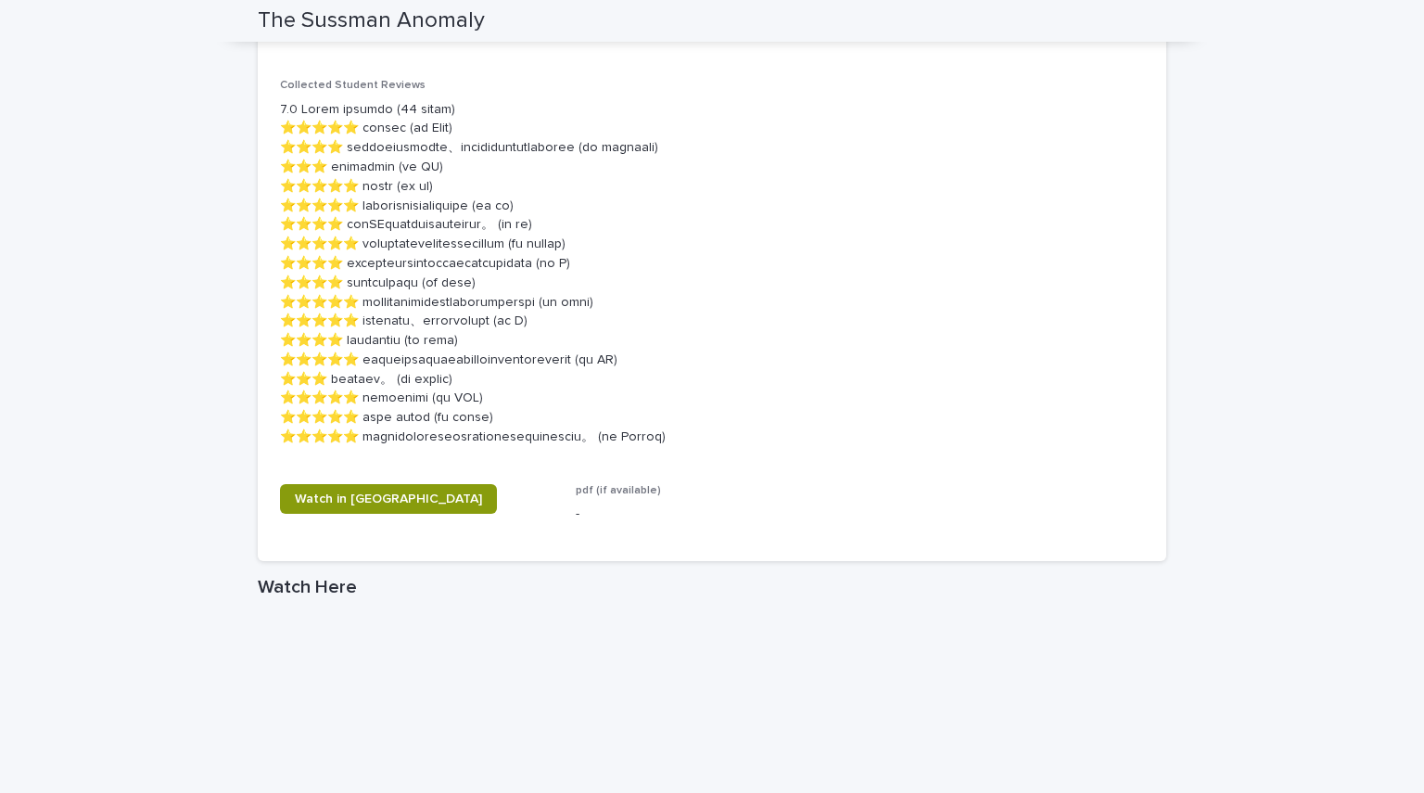
scroll to position [973, 0]
